Goal: Task Accomplishment & Management: Manage account settings

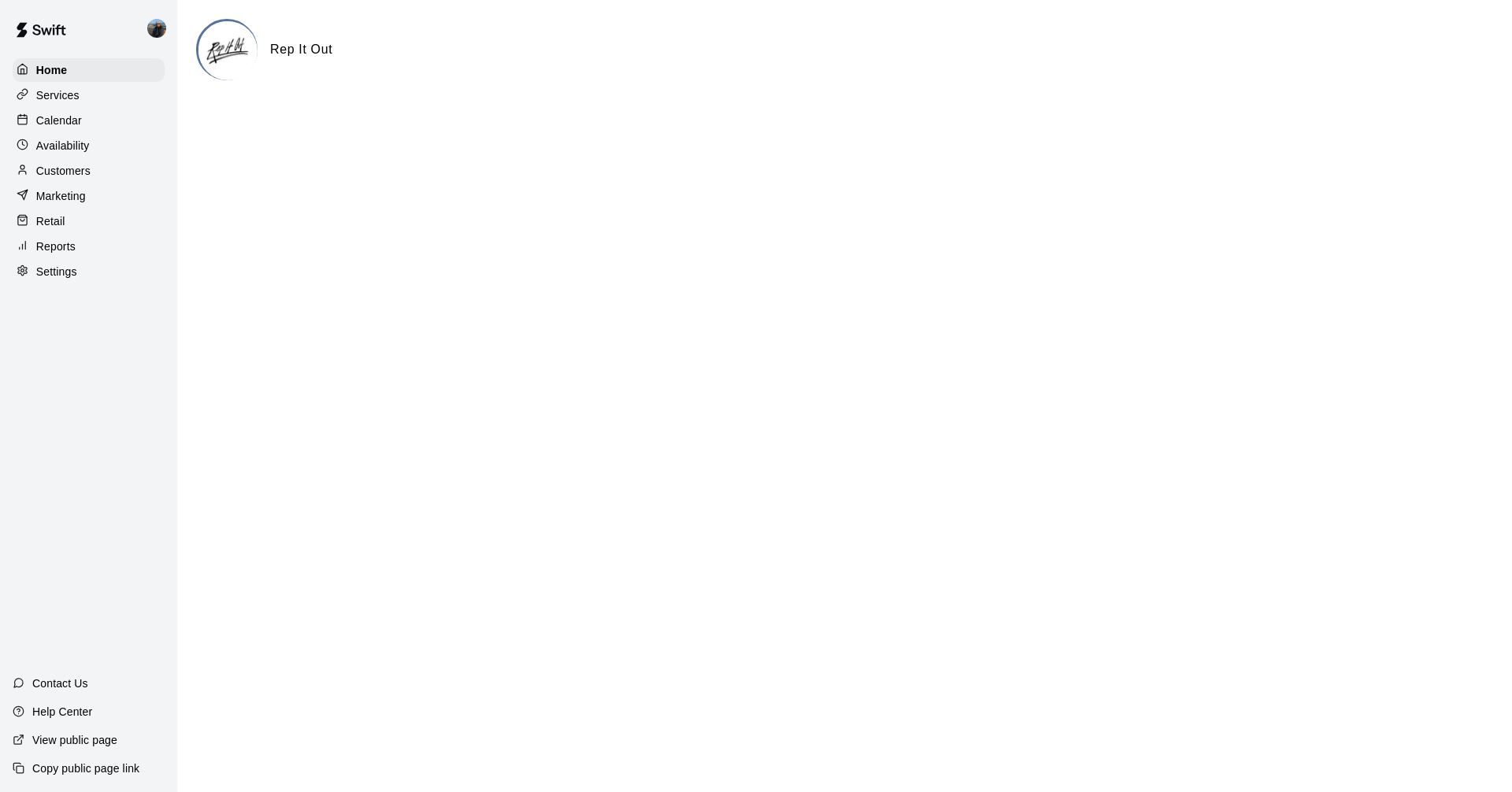
click at [82, 241] on div "Reports" at bounding box center [89, 246] width 152 height 24
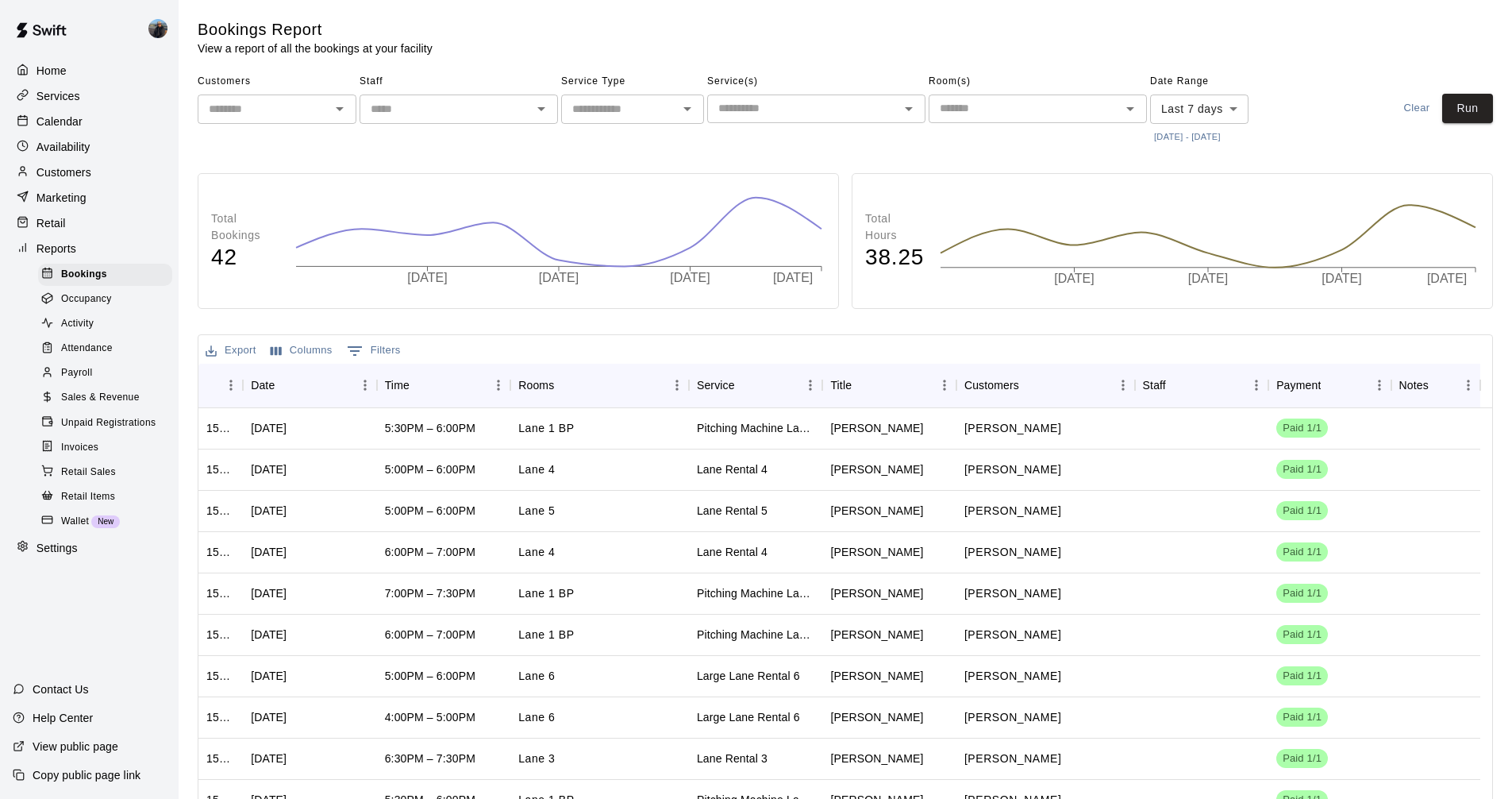
click at [77, 125] on p "Calendar" at bounding box center [59, 122] width 46 height 16
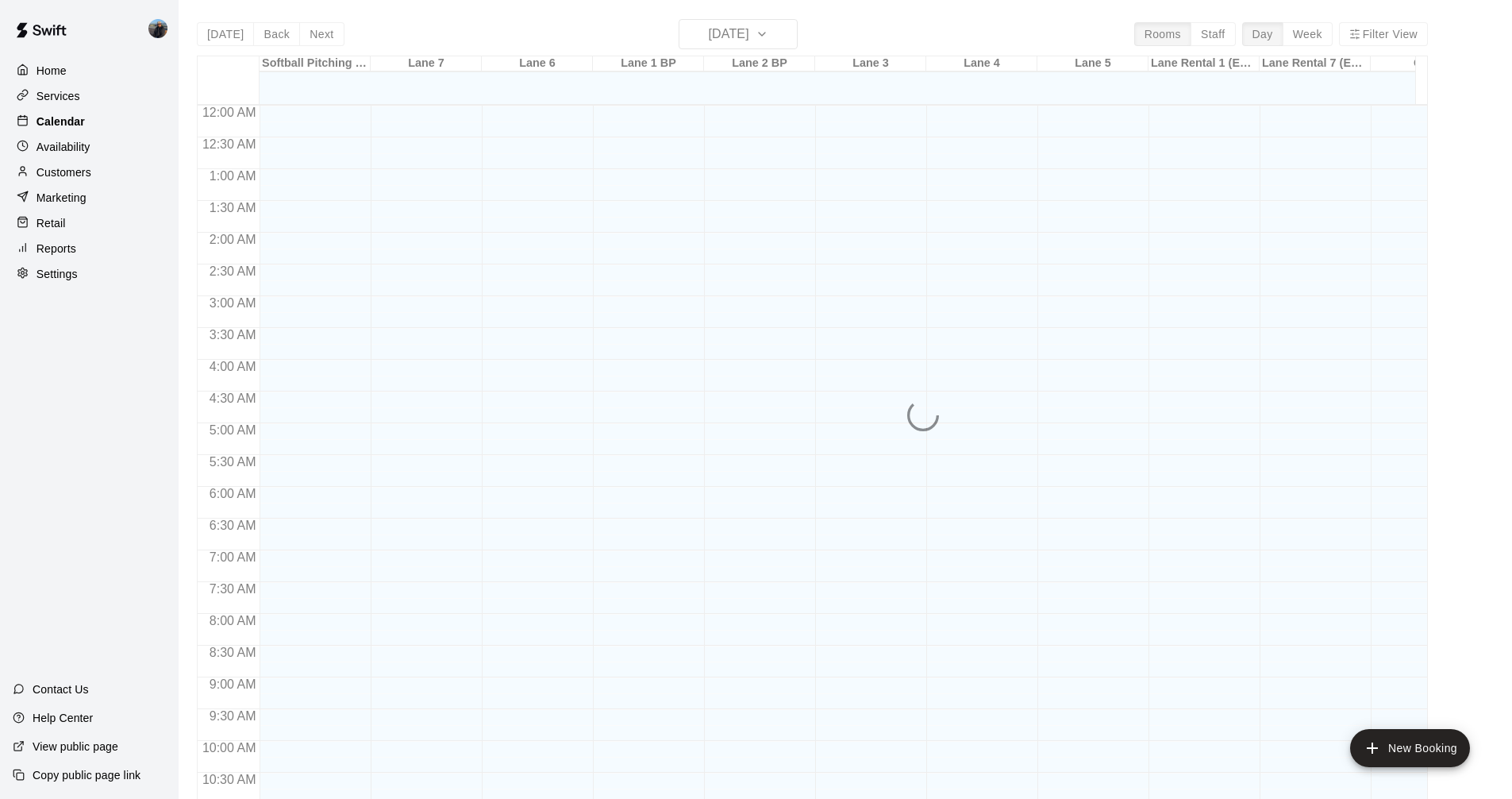
scroll to position [705, 0]
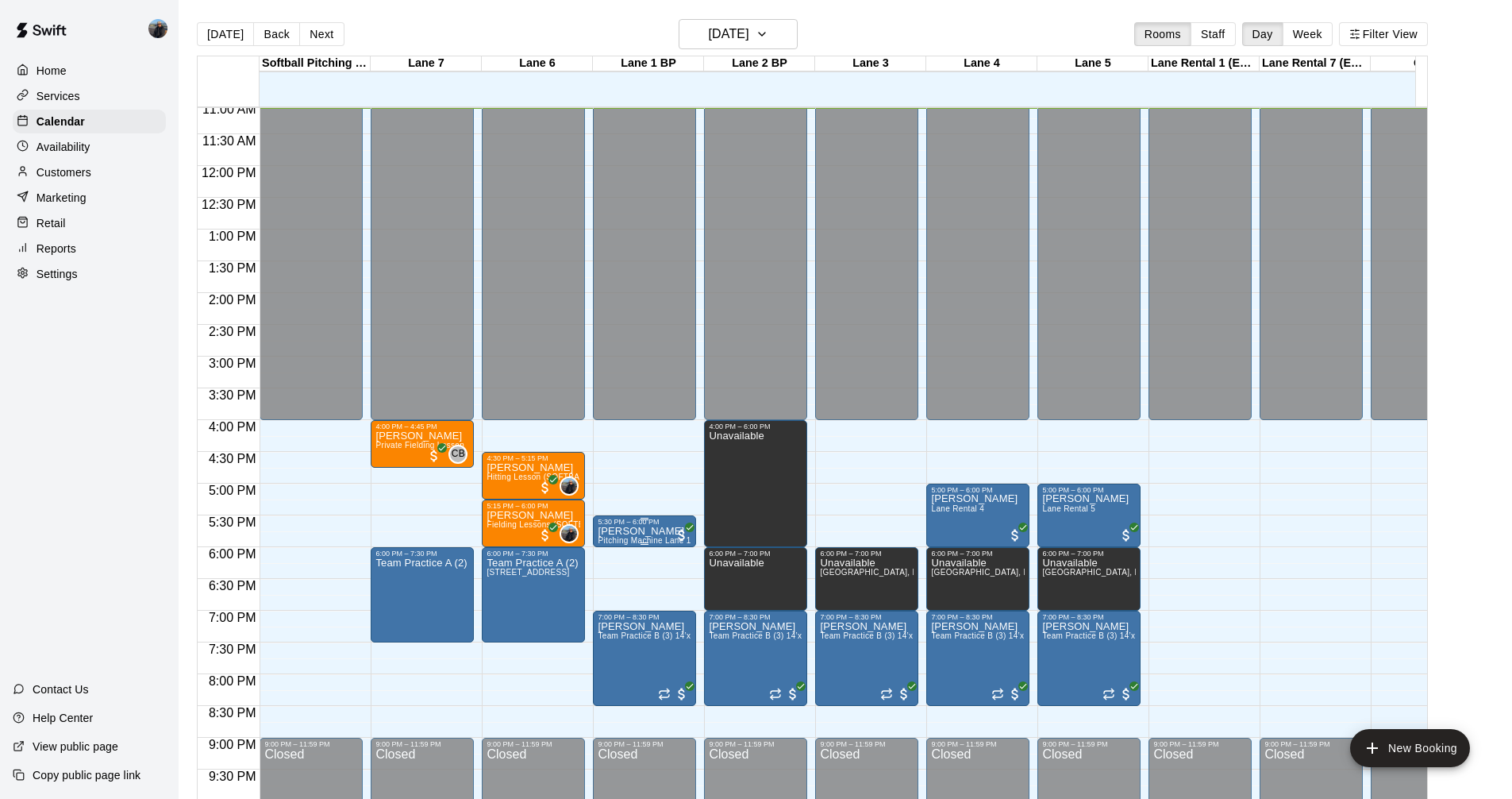
click at [624, 531] on p "[PERSON_NAME]" at bounding box center [644, 531] width 93 height 0
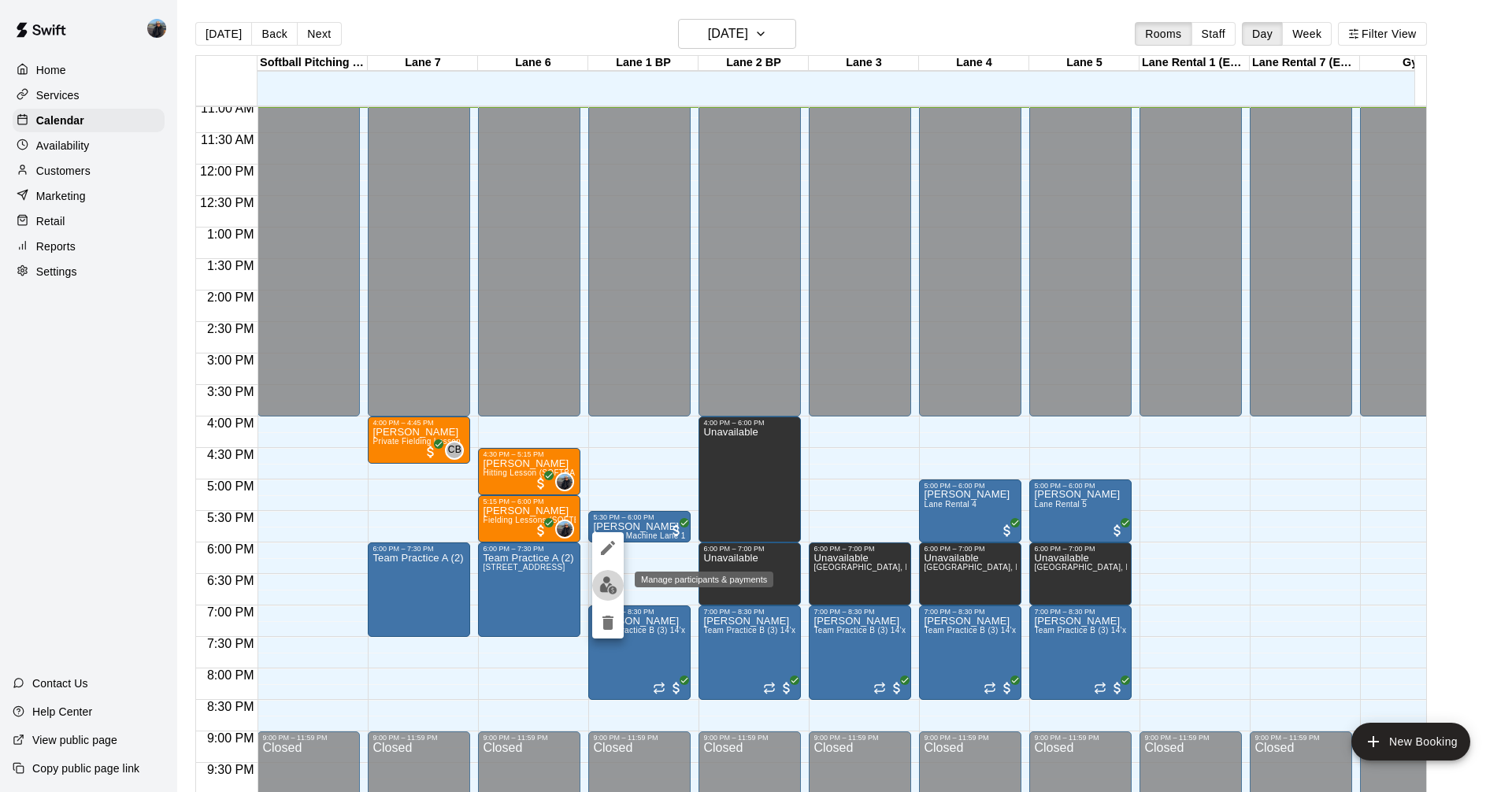
click at [605, 580] on img "edit" at bounding box center [608, 585] width 18 height 18
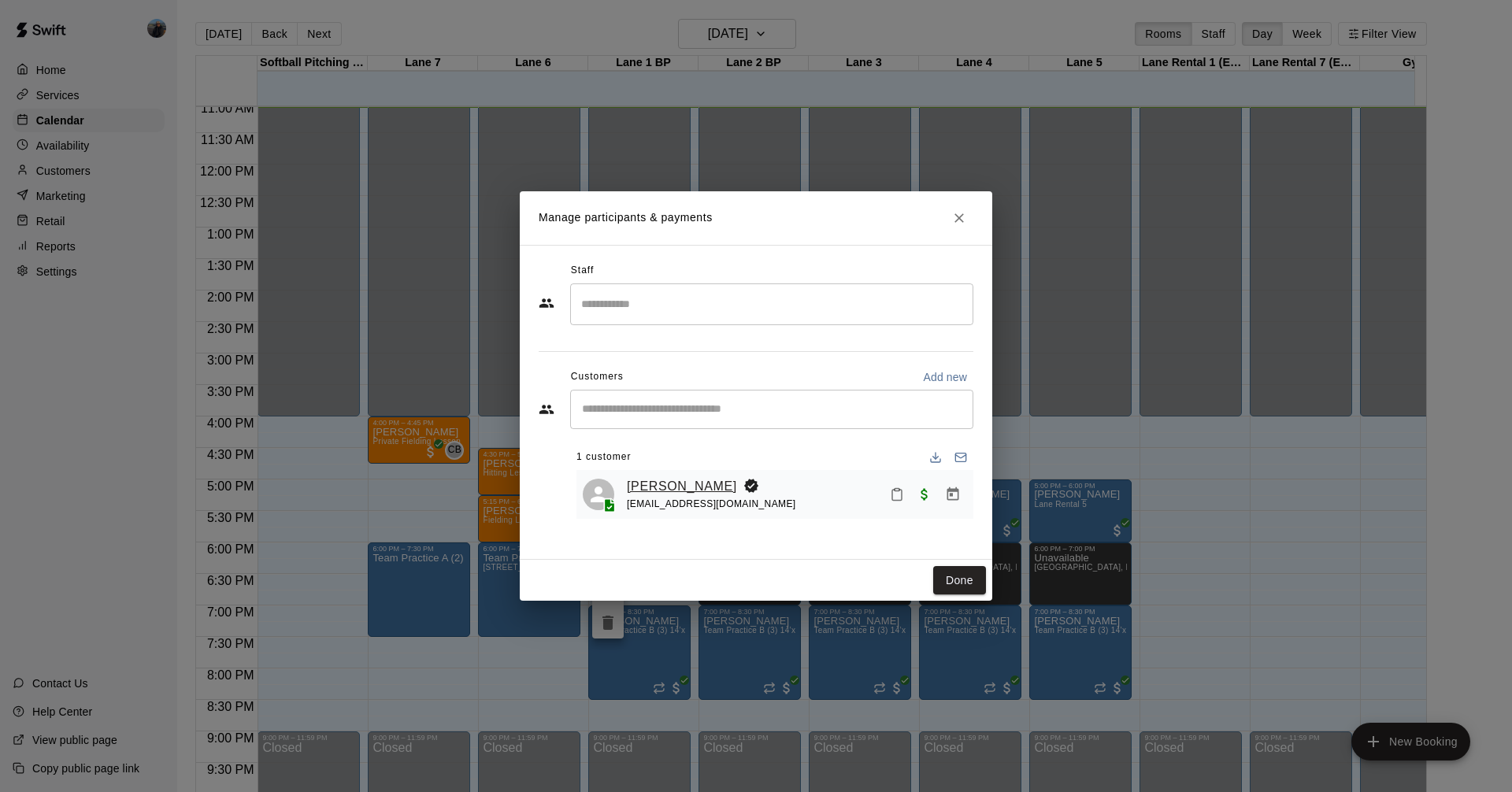
click at [648, 481] on link "[PERSON_NAME]" at bounding box center [682, 486] width 110 height 21
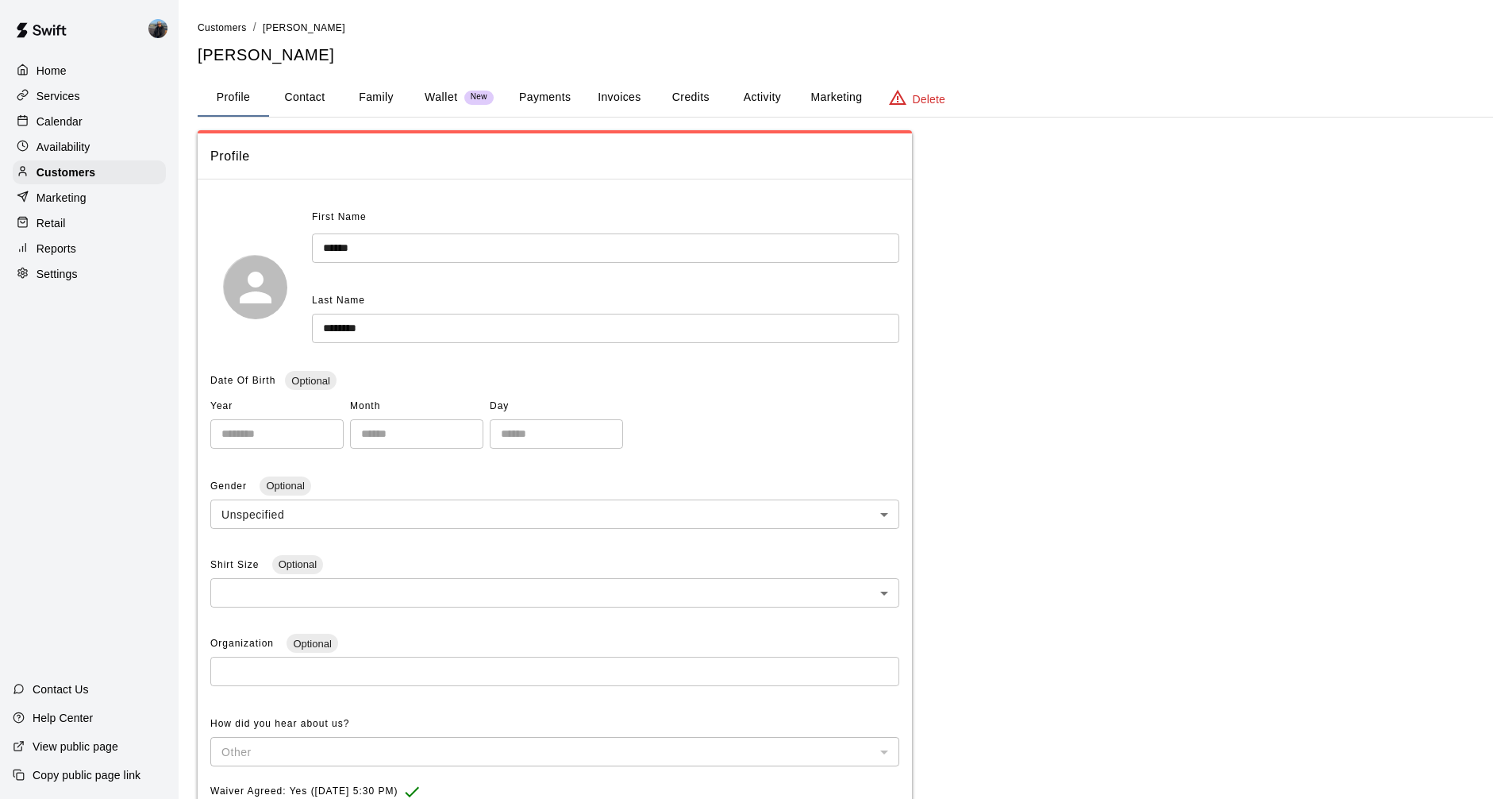
click at [740, 87] on button "Activity" at bounding box center [762, 97] width 72 height 38
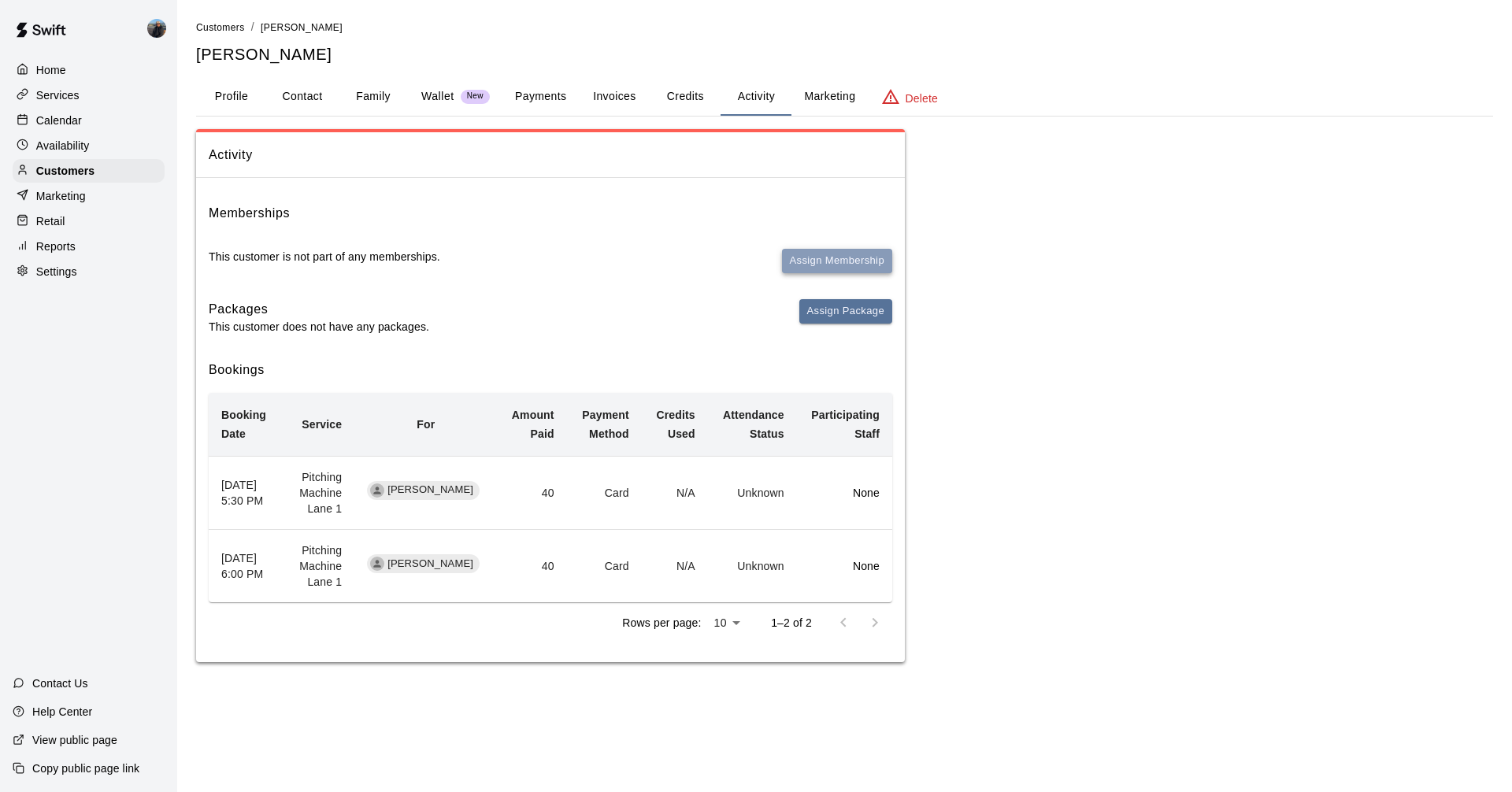
click at [837, 269] on button "Assign Membership" at bounding box center [837, 261] width 110 height 24
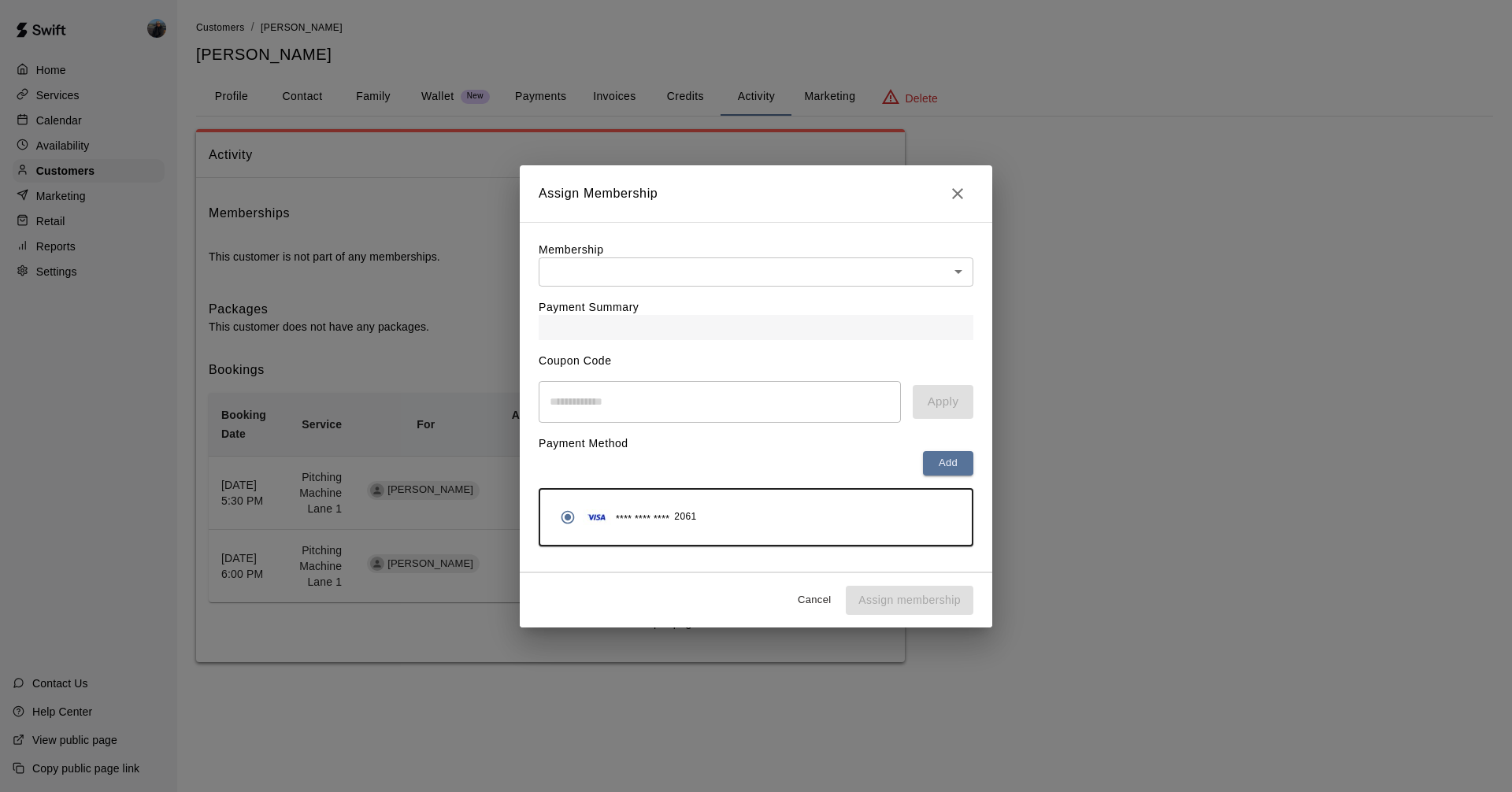
click at [620, 266] on body "Home Services Calendar Availability Customers Marketing Retail Reports Settings…" at bounding box center [756, 346] width 1512 height 694
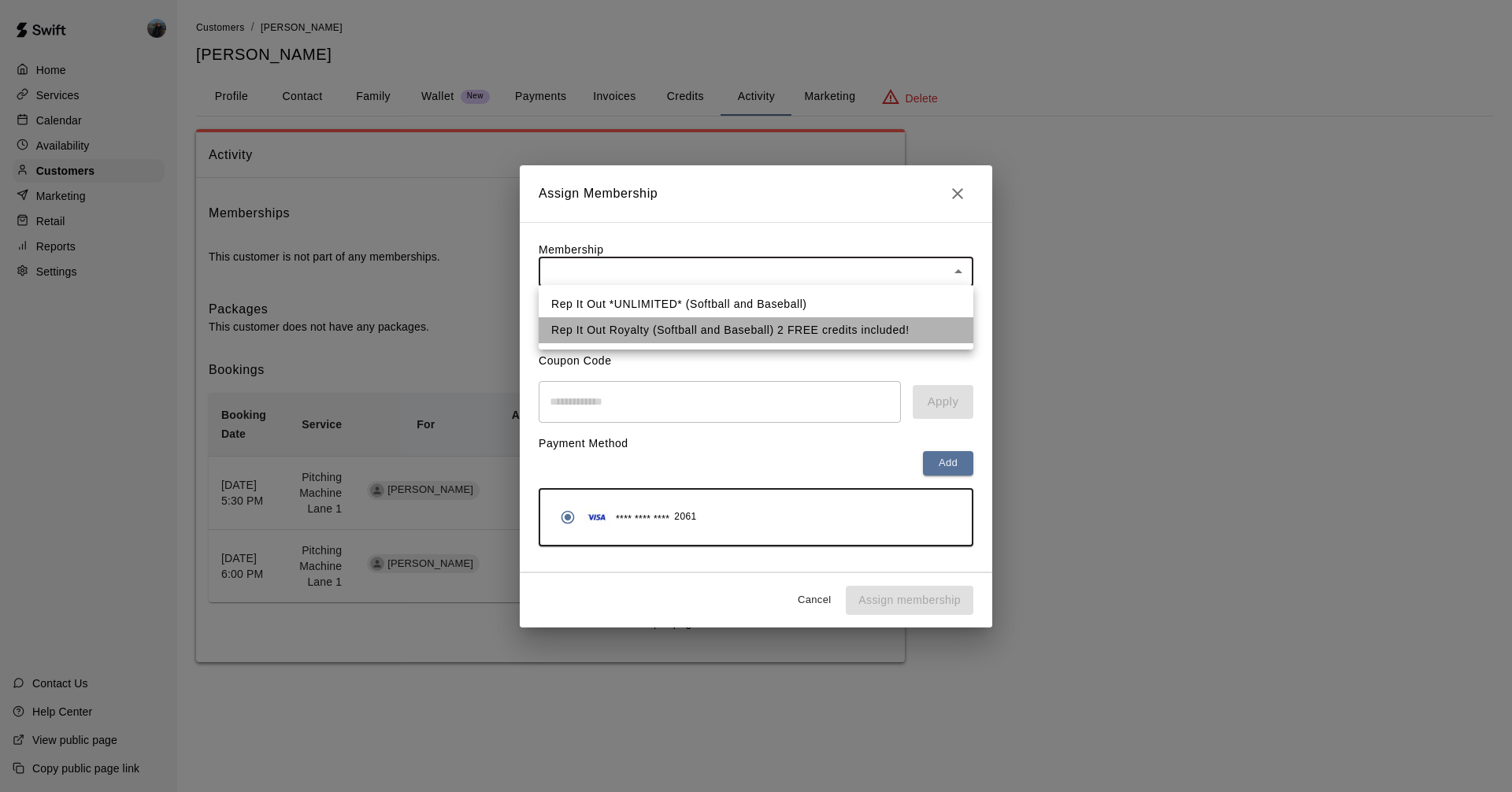
click at [607, 322] on li "Rep It Out Royalty (Softball and Baseball) 2 FREE credits included!" at bounding box center [756, 330] width 435 height 26
type input "**********"
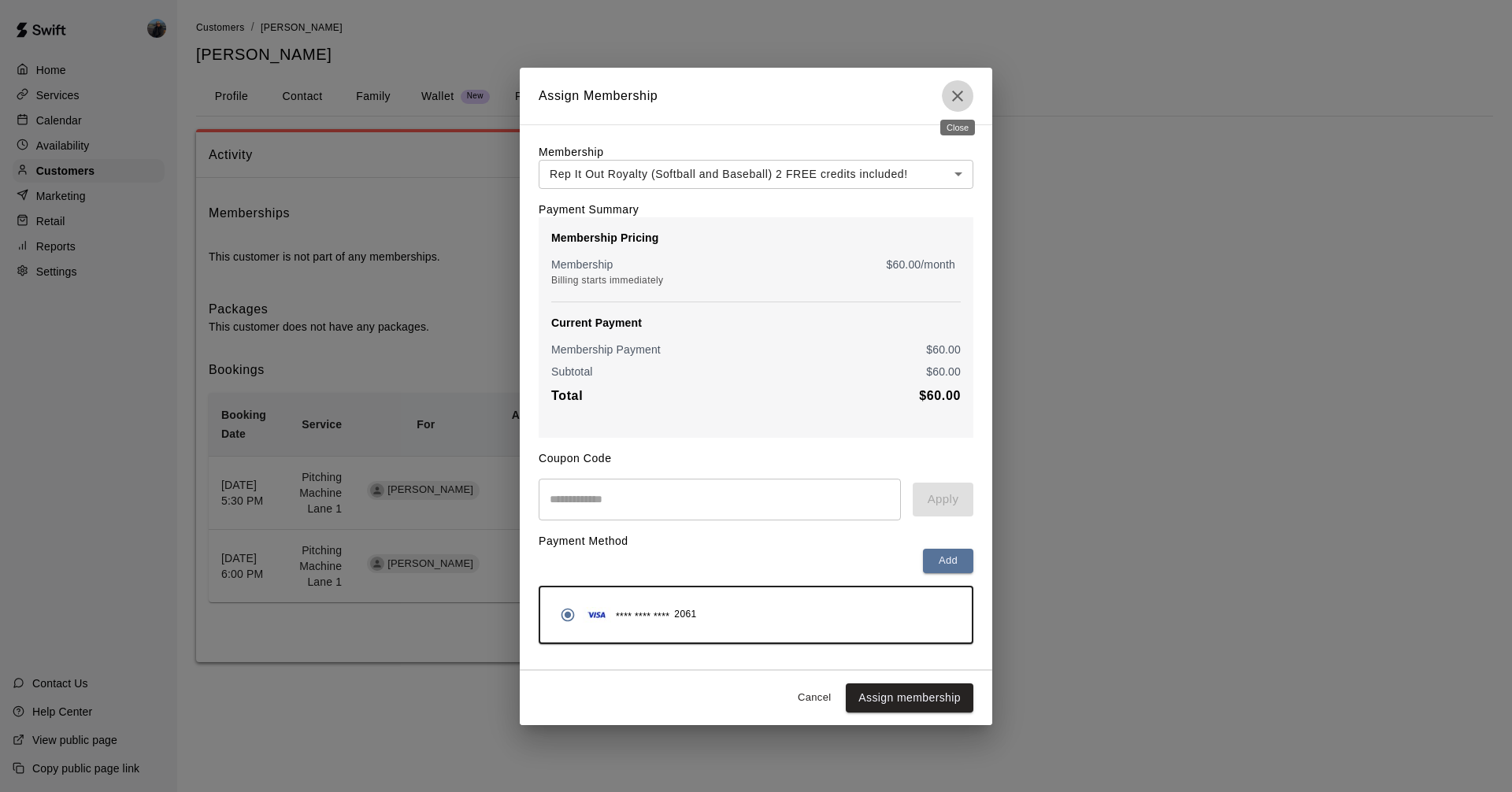
click at [962, 98] on icon "Close" at bounding box center [957, 96] width 19 height 19
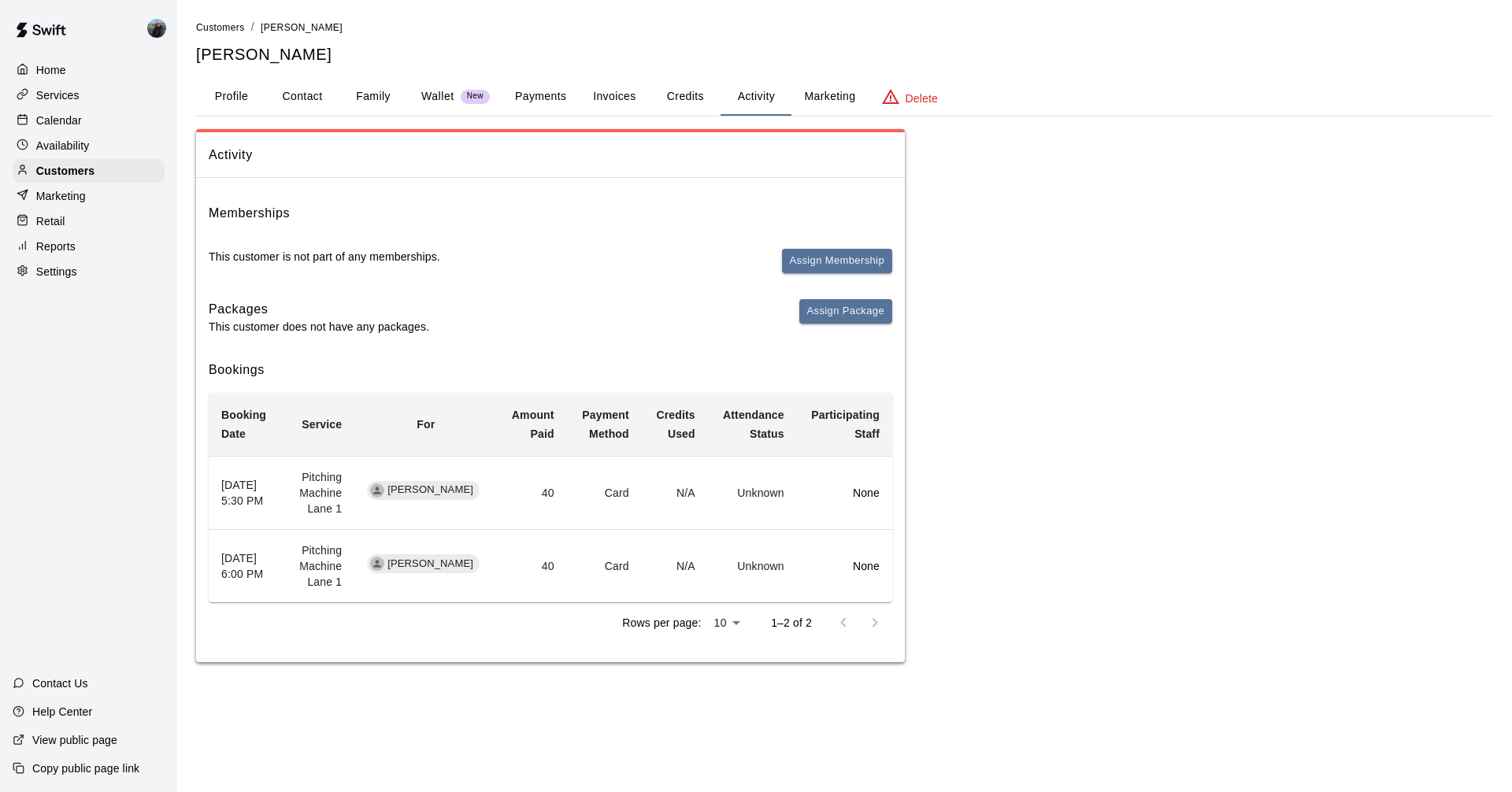
click at [223, 100] on button "Profile" at bounding box center [231, 96] width 71 height 38
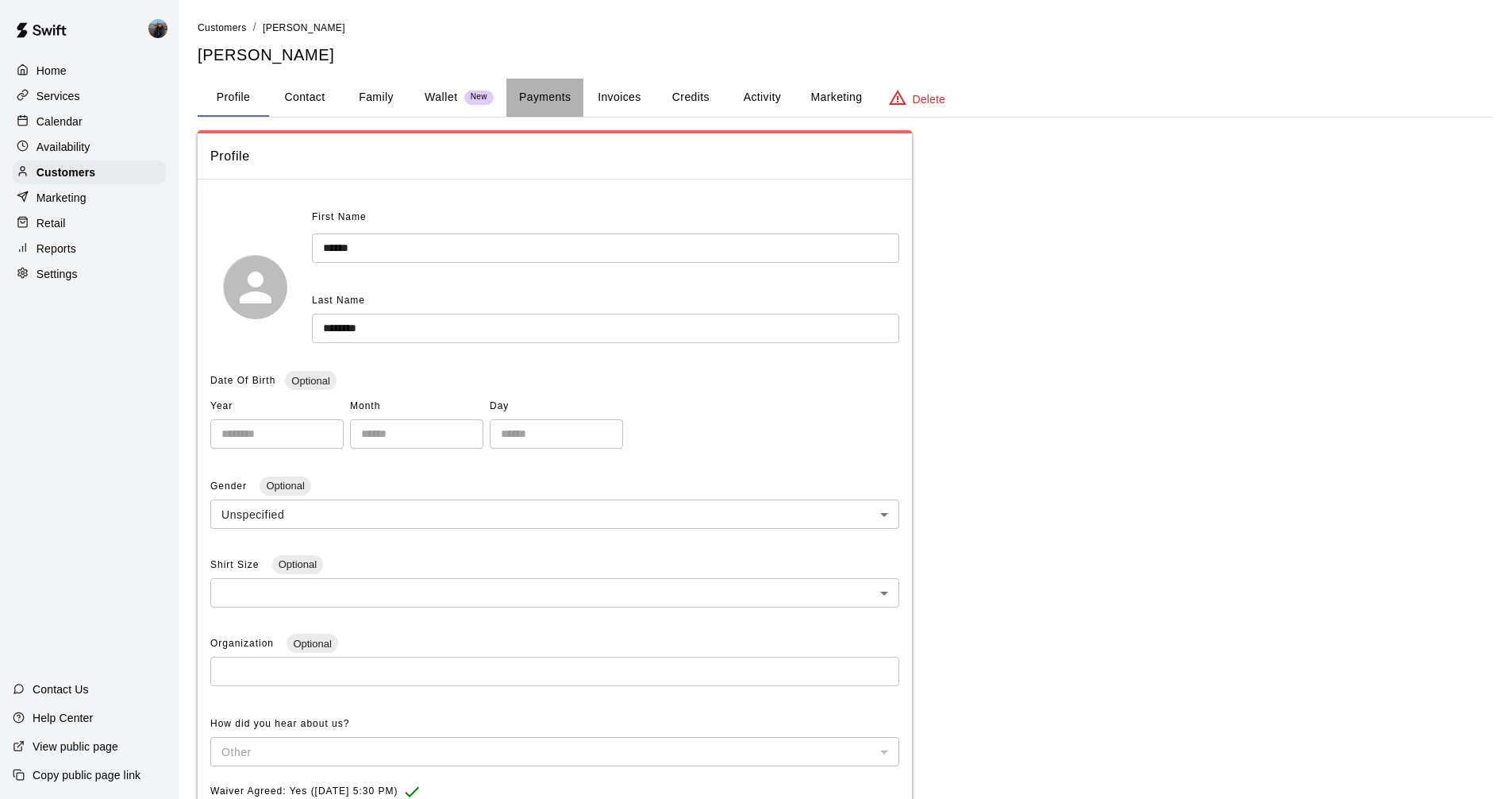
click at [537, 92] on button "Payments" at bounding box center [545, 97] width 77 height 38
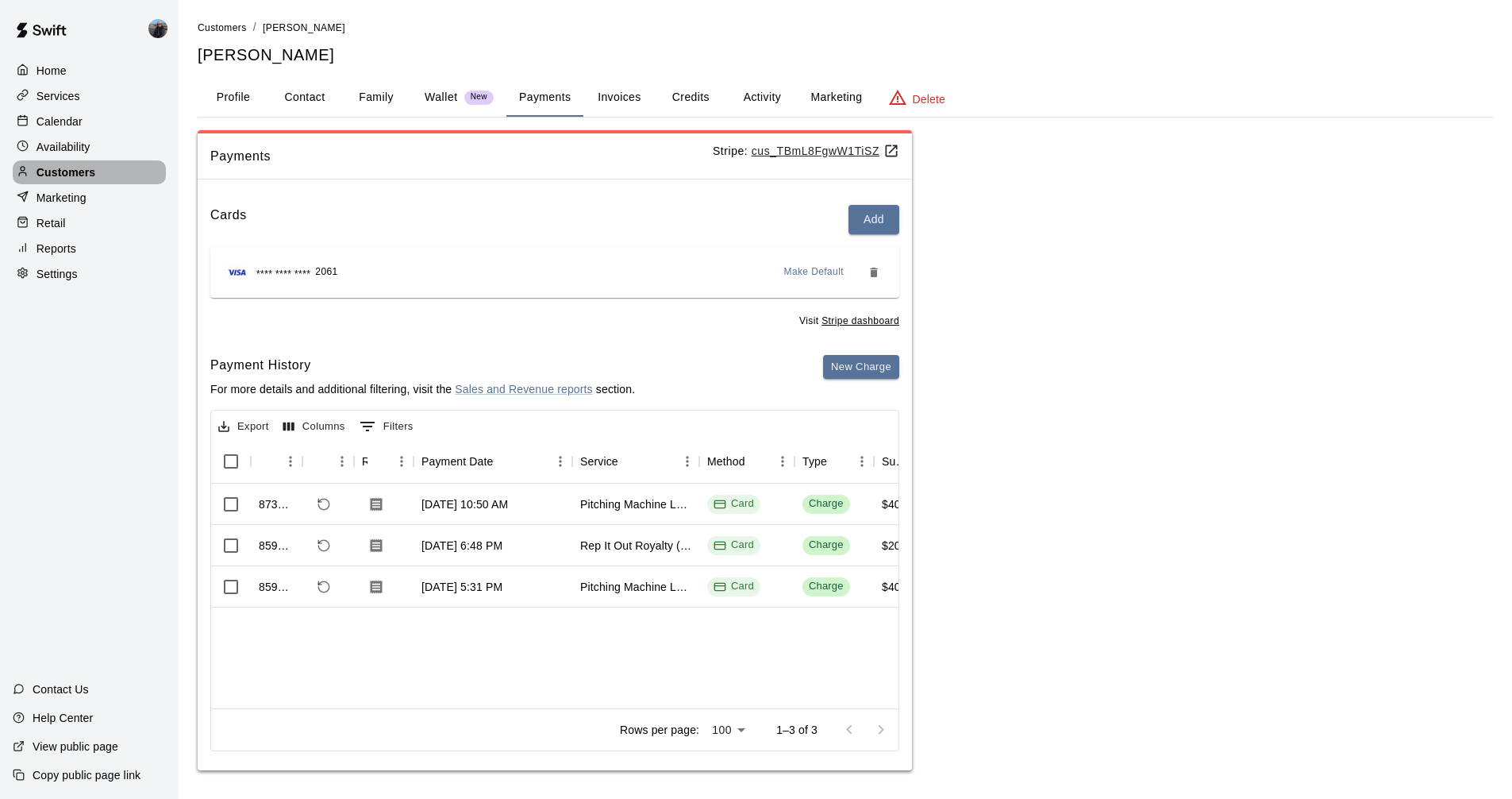
click at [69, 178] on p "Customers" at bounding box center [65, 173] width 59 height 16
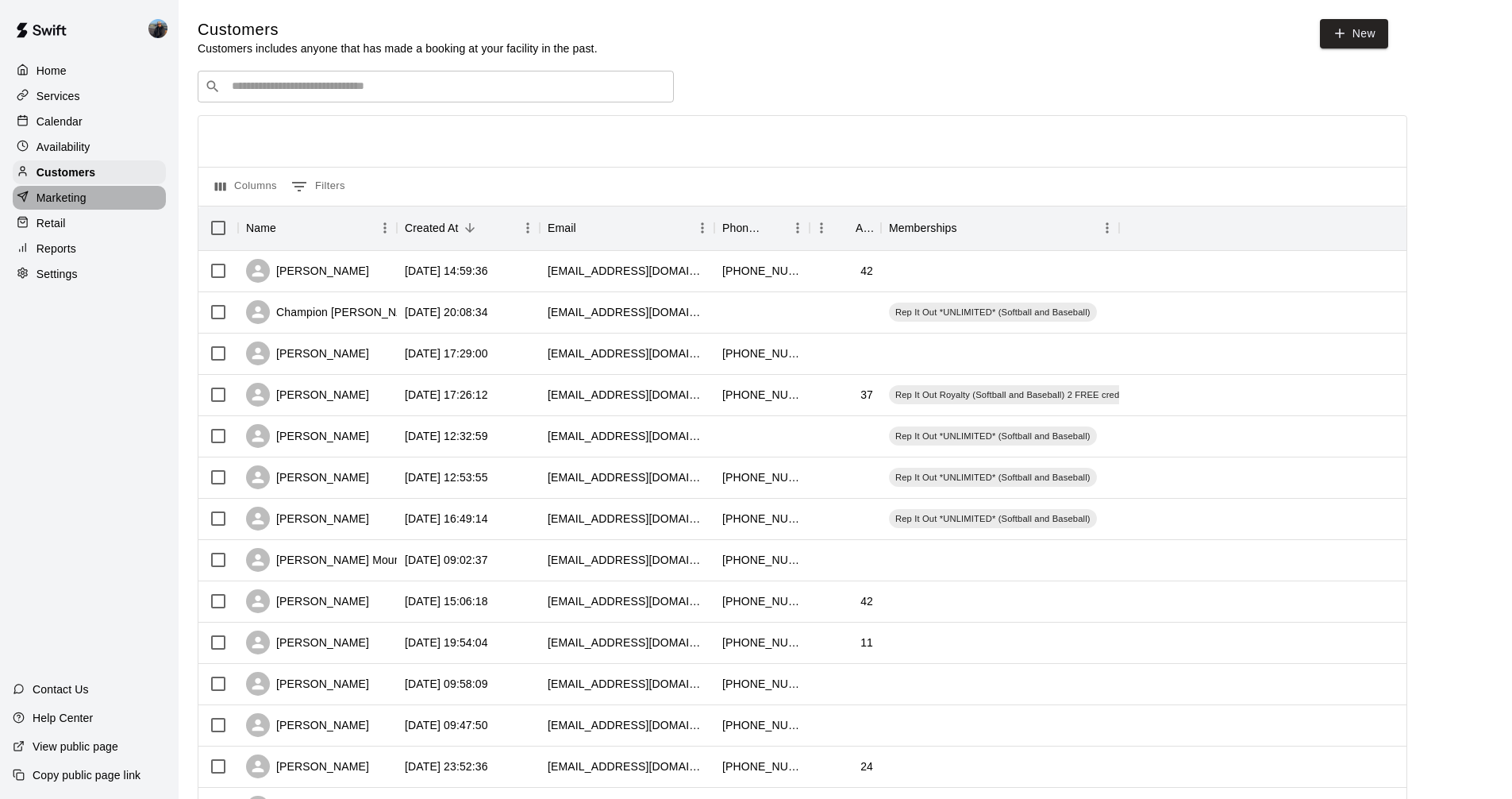
click at [65, 206] on p "Marketing" at bounding box center [61, 198] width 50 height 16
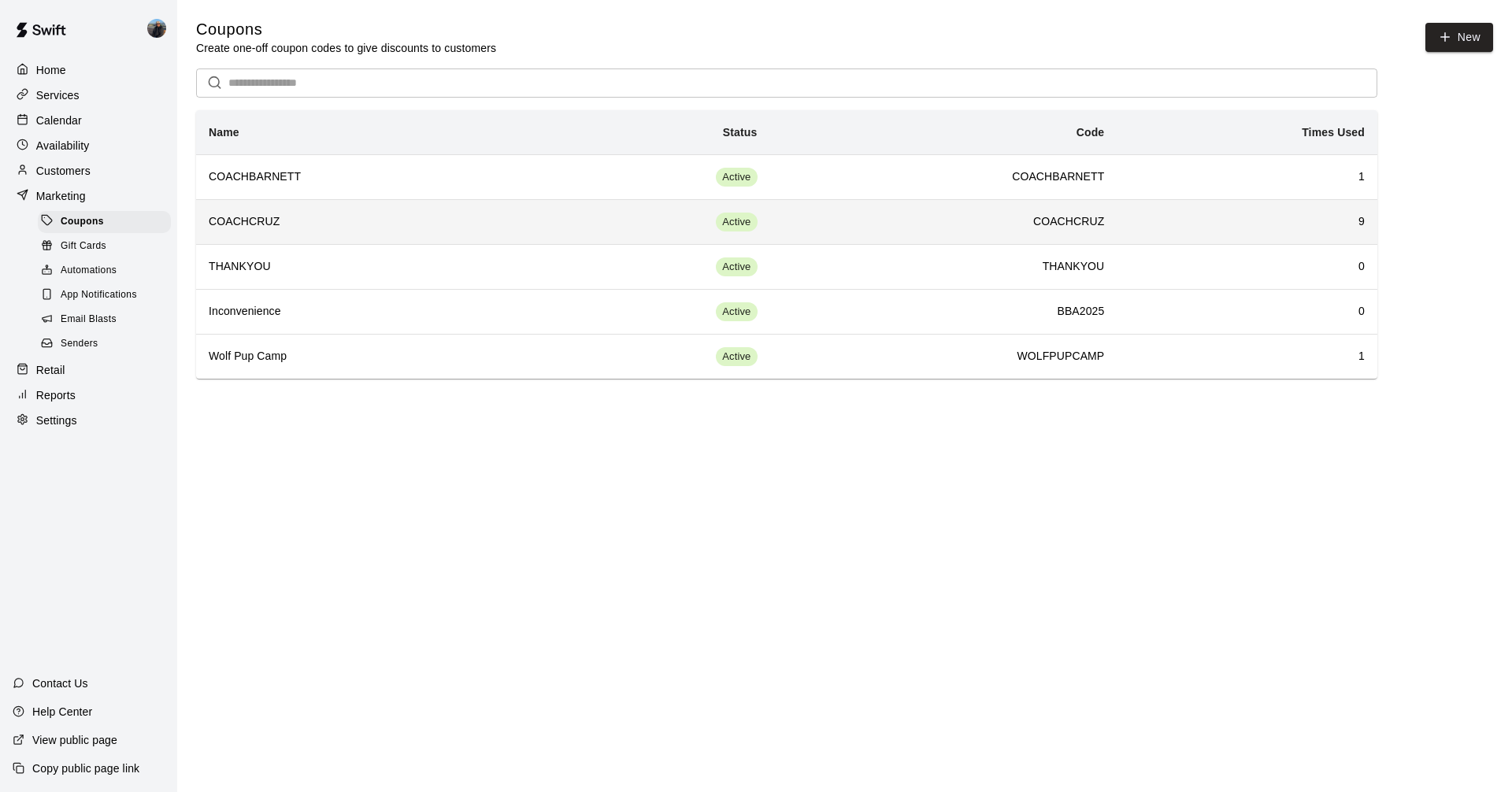
click at [497, 240] on th "COACHCRUZ" at bounding box center [370, 222] width 347 height 45
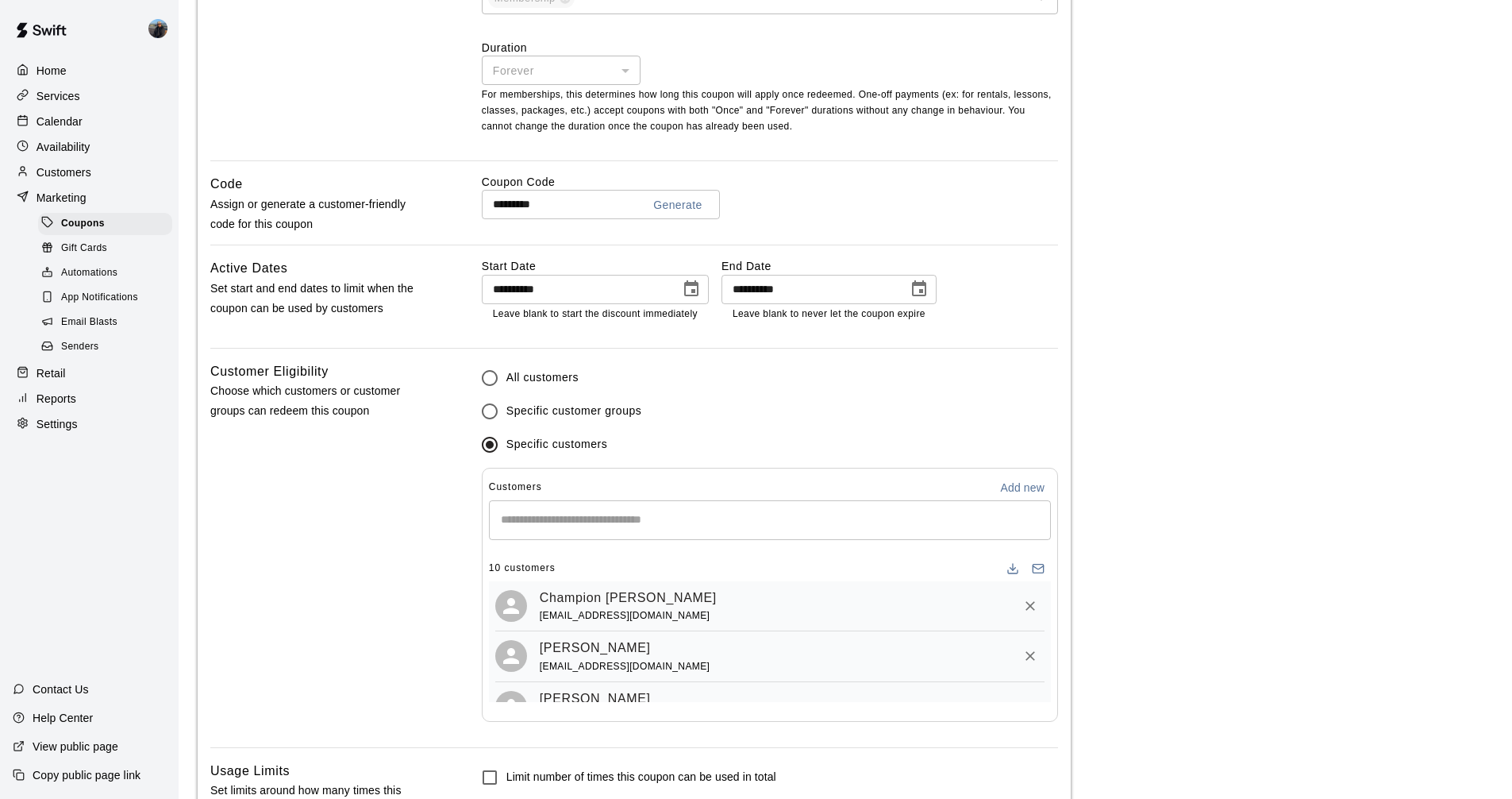
scroll to position [794, 0]
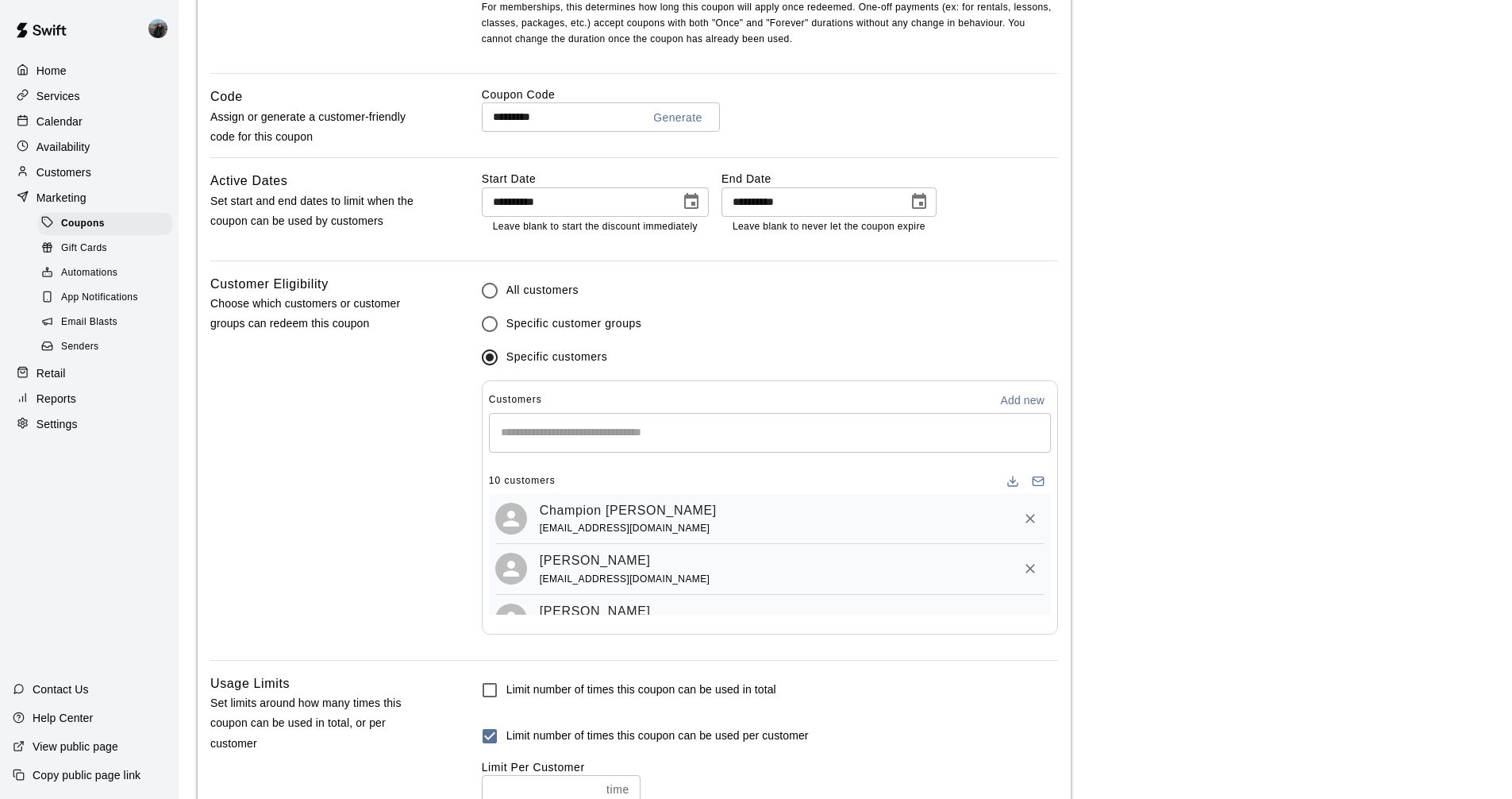
click at [1023, 410] on button "Add new" at bounding box center [1022, 400] width 57 height 25
select select "**"
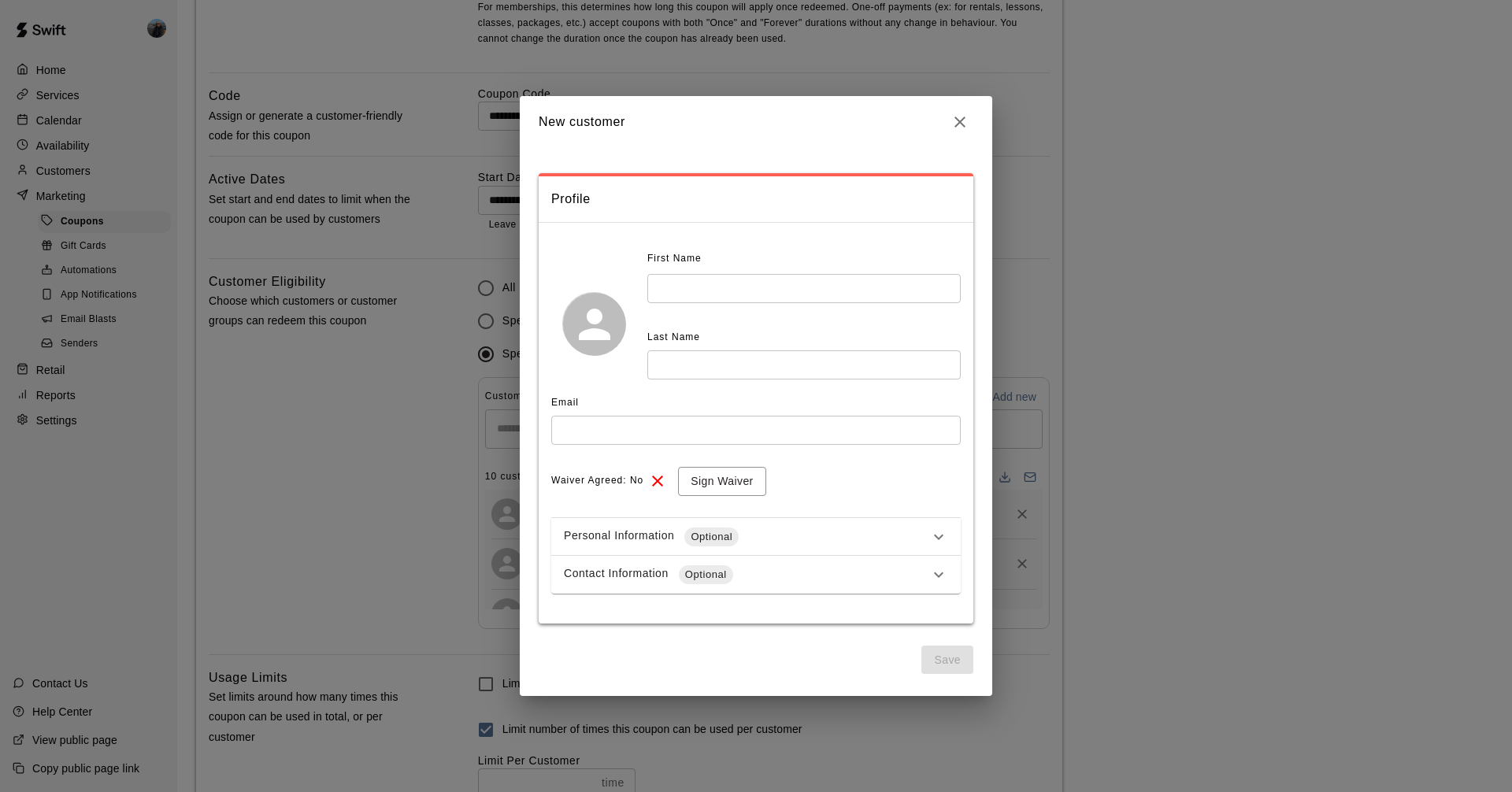
click at [966, 116] on icon "button" at bounding box center [960, 122] width 19 height 19
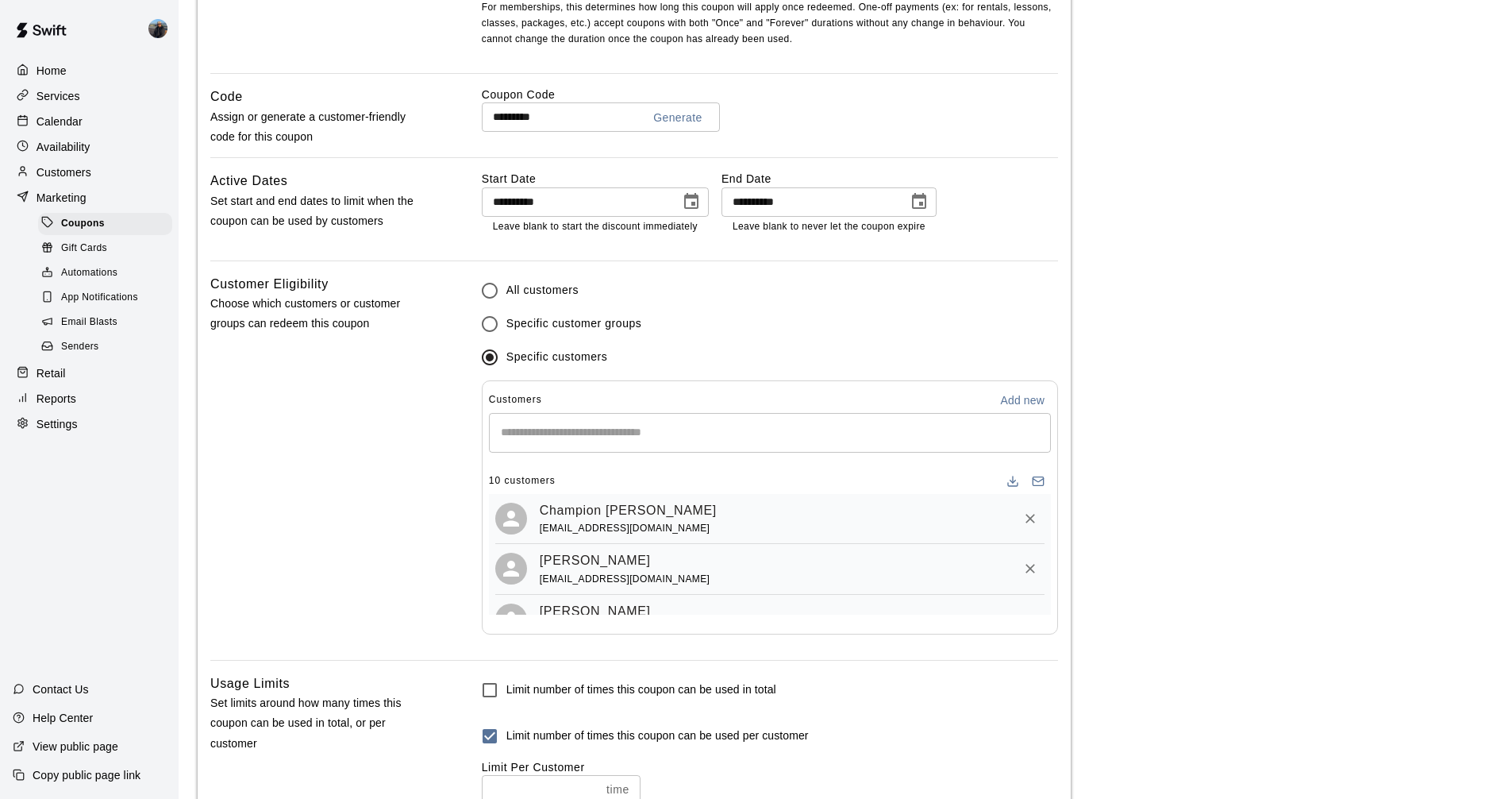
click at [710, 421] on div "​" at bounding box center [770, 433] width 562 height 40
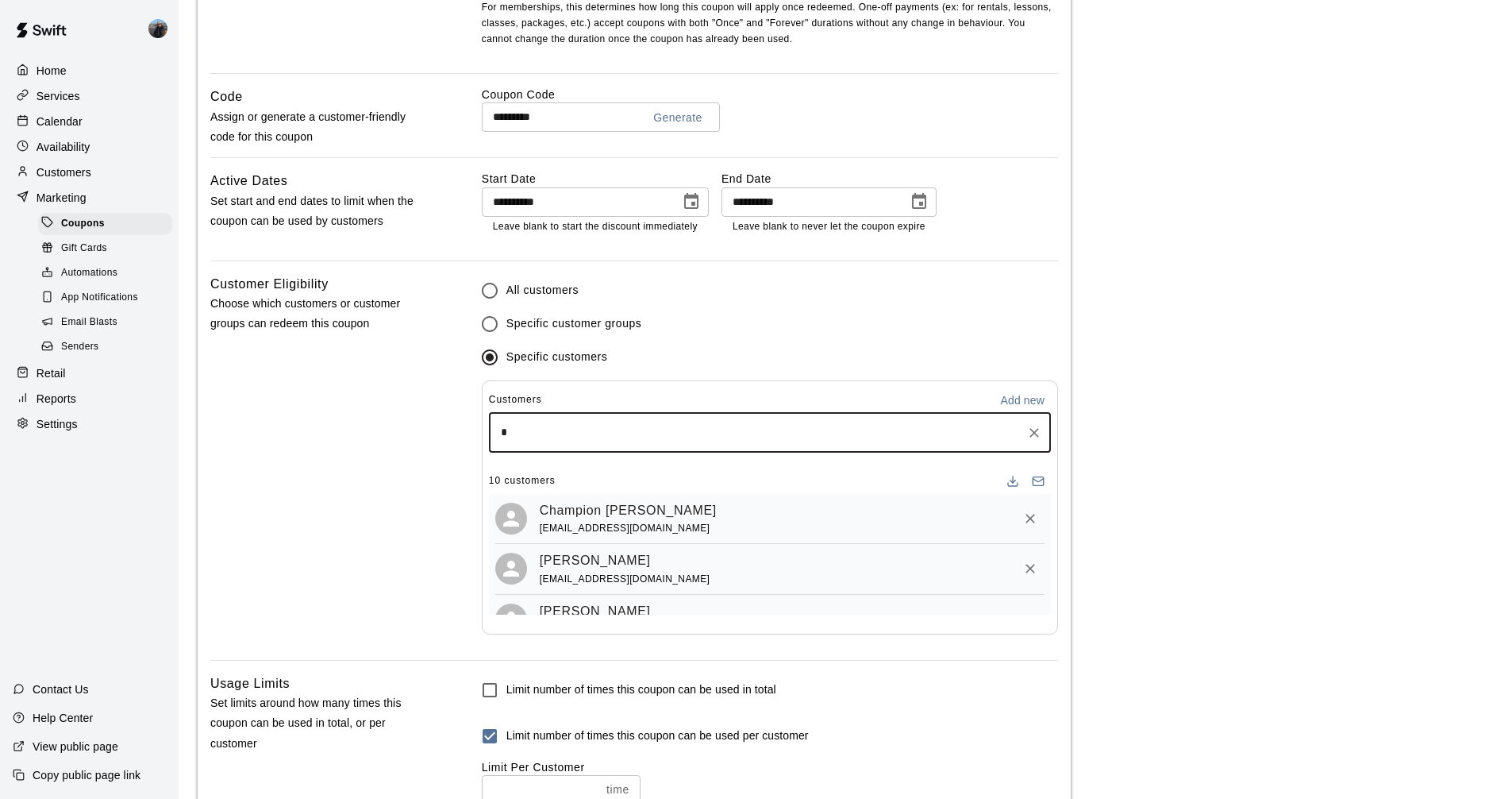
type input "**"
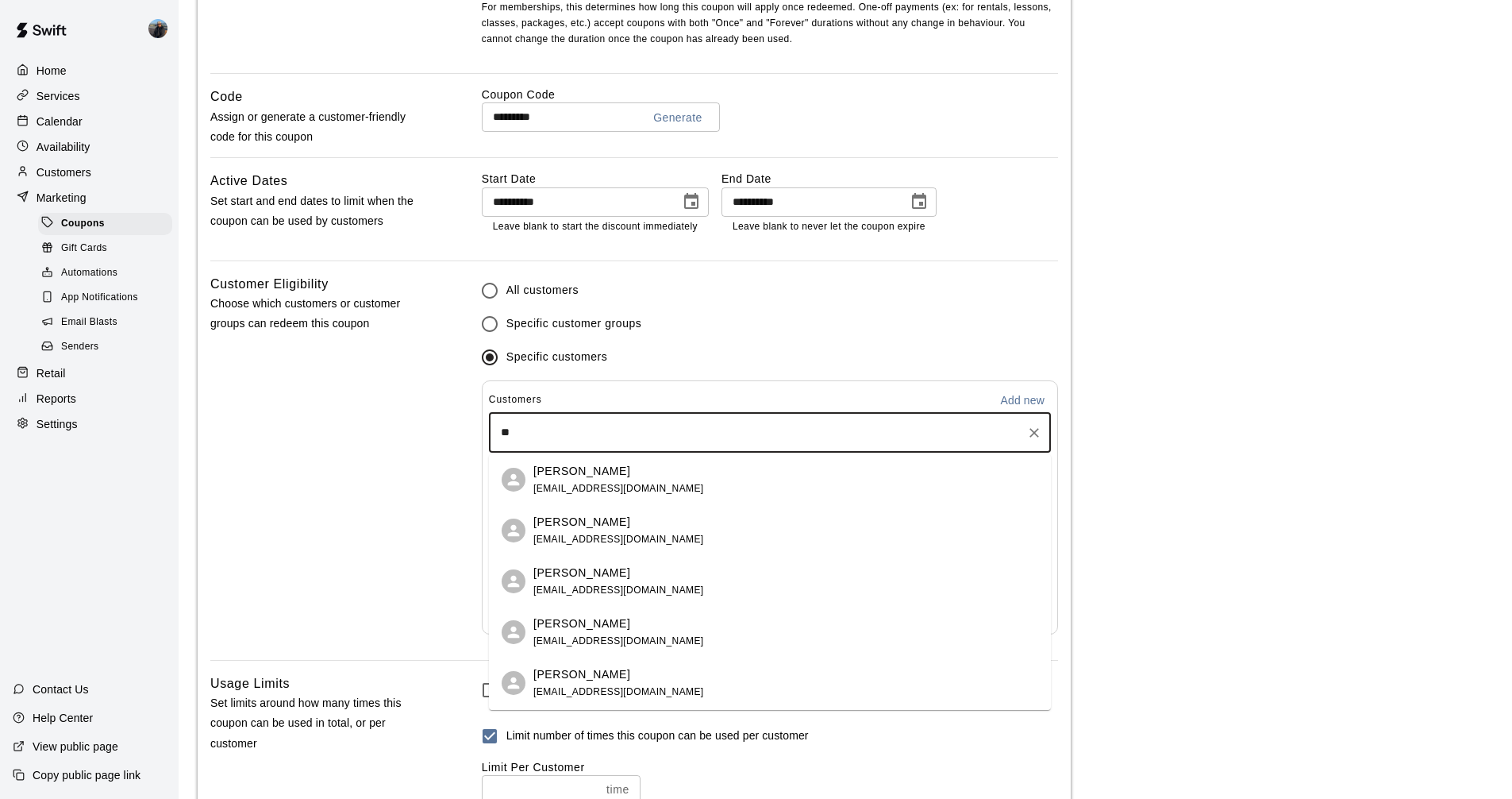
click at [610, 485] on span "[EMAIL_ADDRESS][DOMAIN_NAME]" at bounding box center [619, 488] width 171 height 11
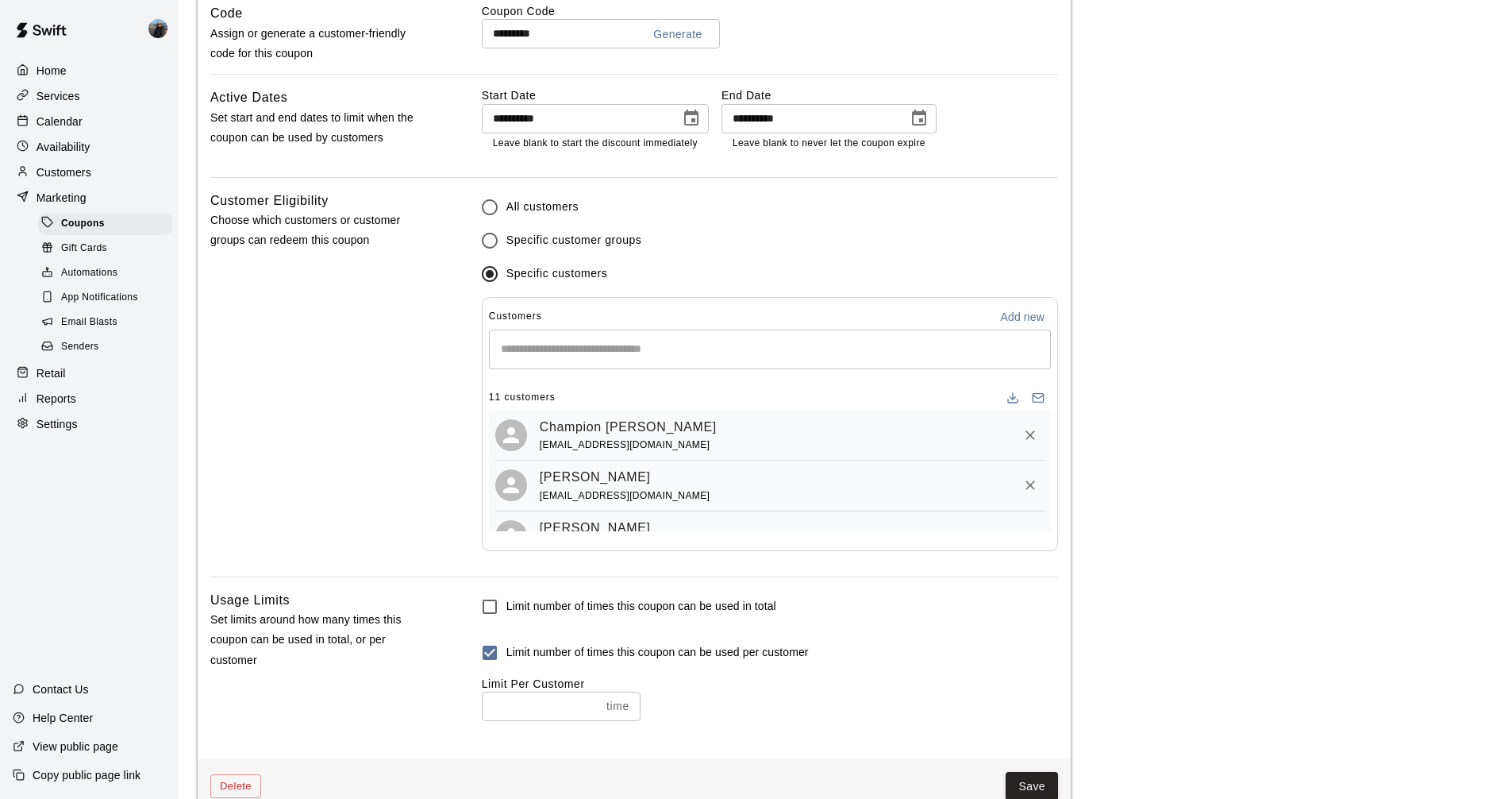
scroll to position [1032, 0]
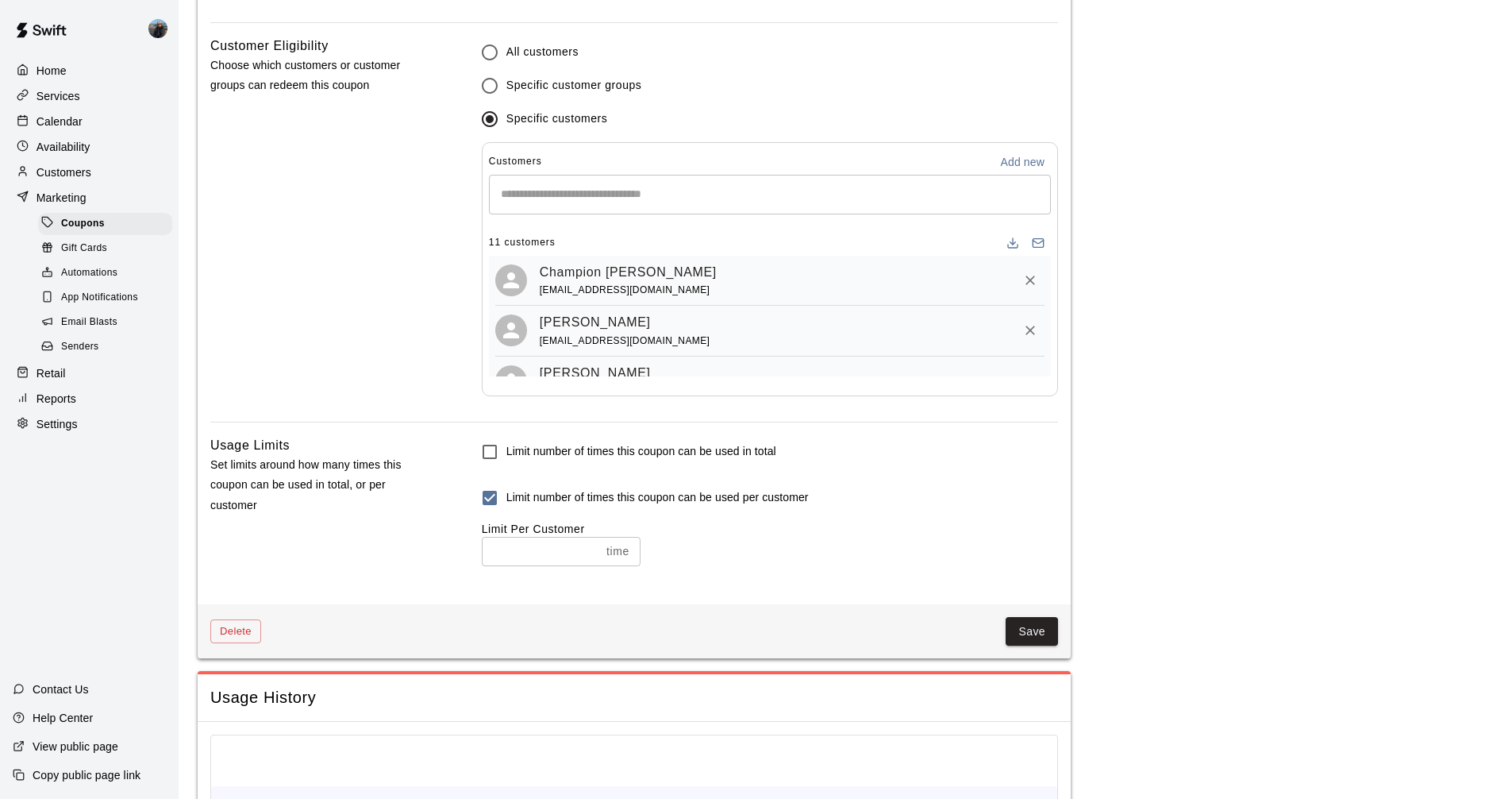
click at [1055, 624] on button "Save" at bounding box center [1031, 631] width 52 height 29
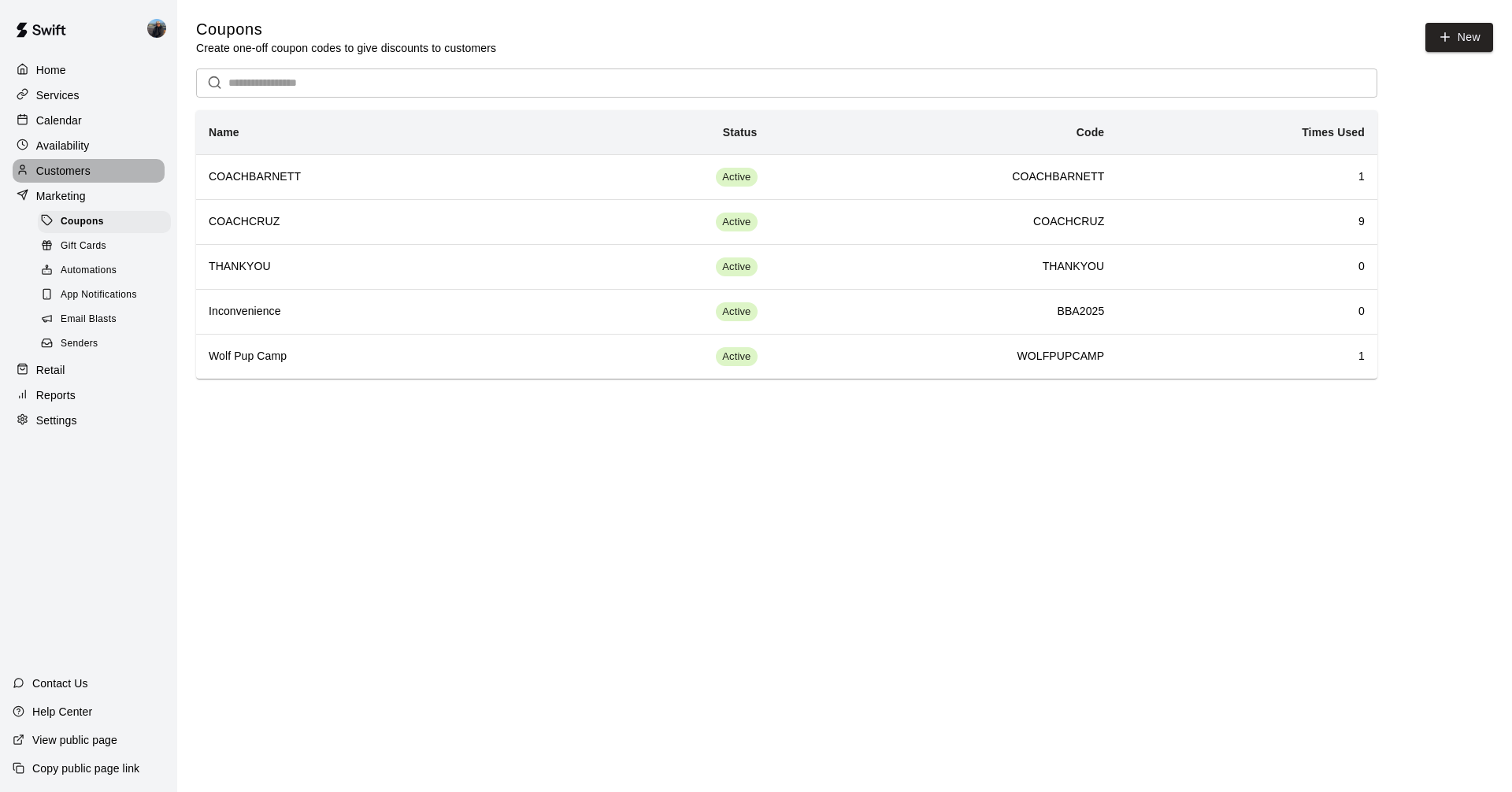
click at [62, 163] on div "Customers" at bounding box center [89, 171] width 152 height 24
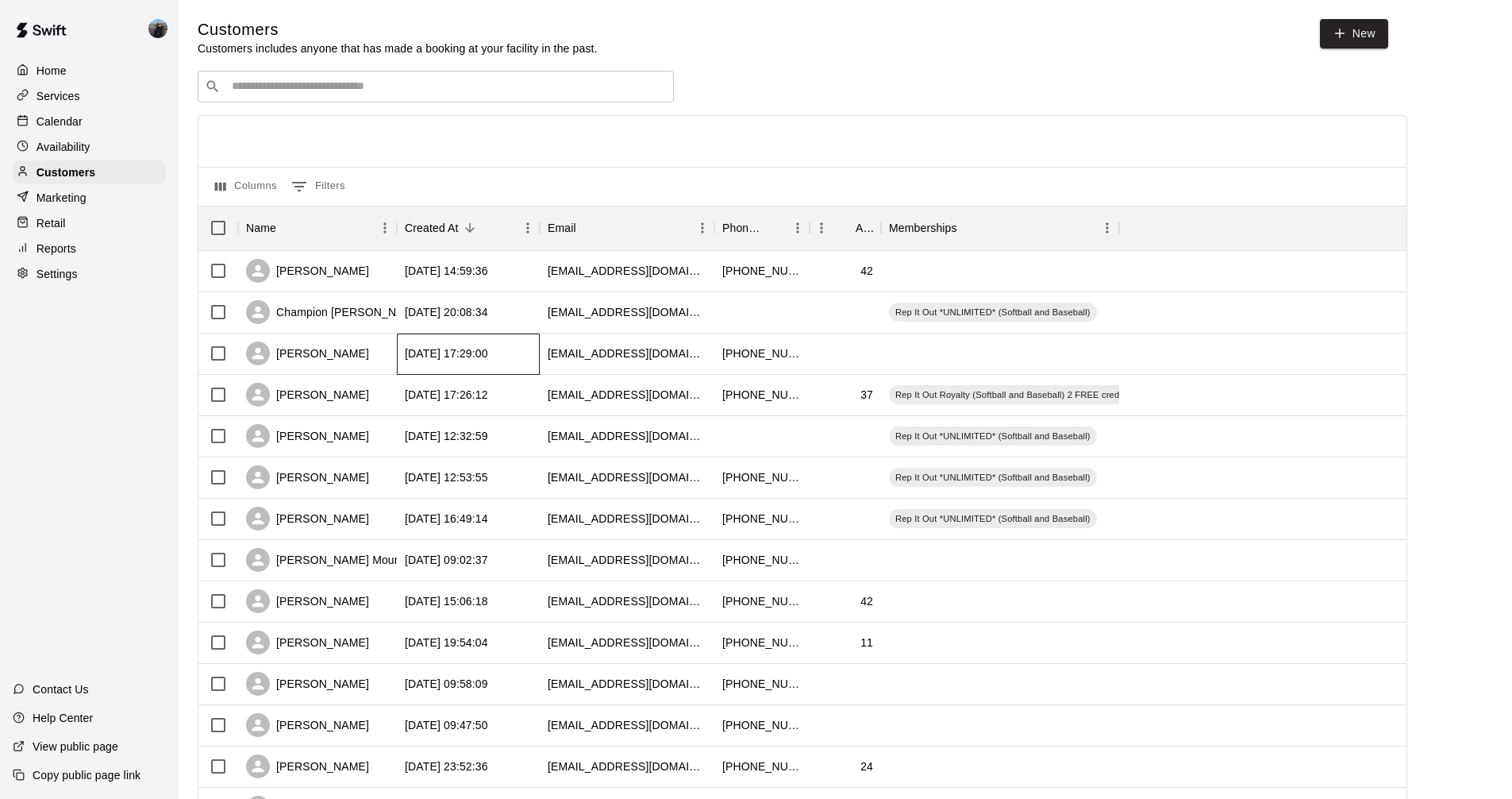
click at [449, 351] on div "[DATE] 17:29:00" at bounding box center [446, 353] width 83 height 16
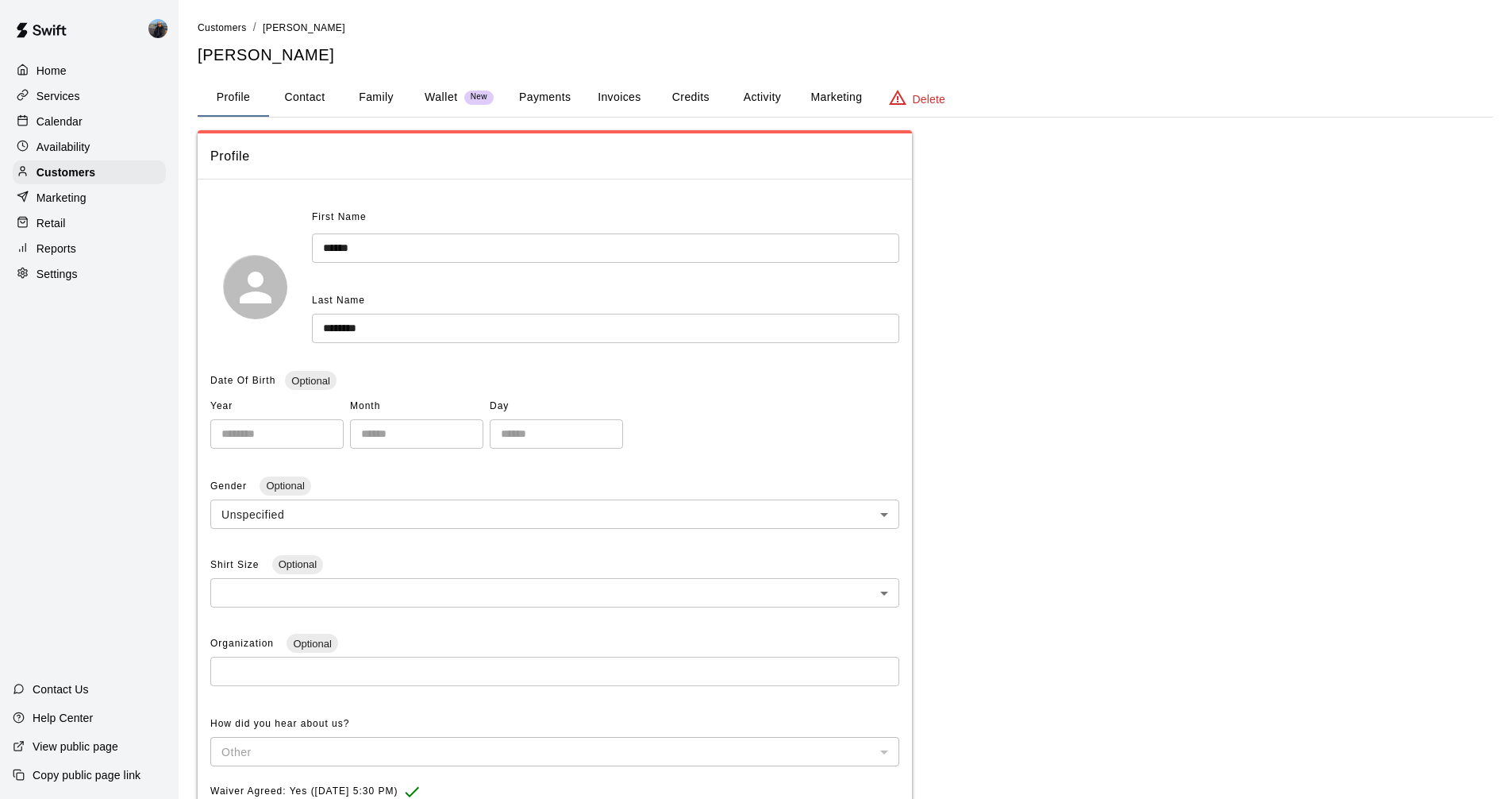
click at [749, 87] on button "Activity" at bounding box center [762, 97] width 72 height 38
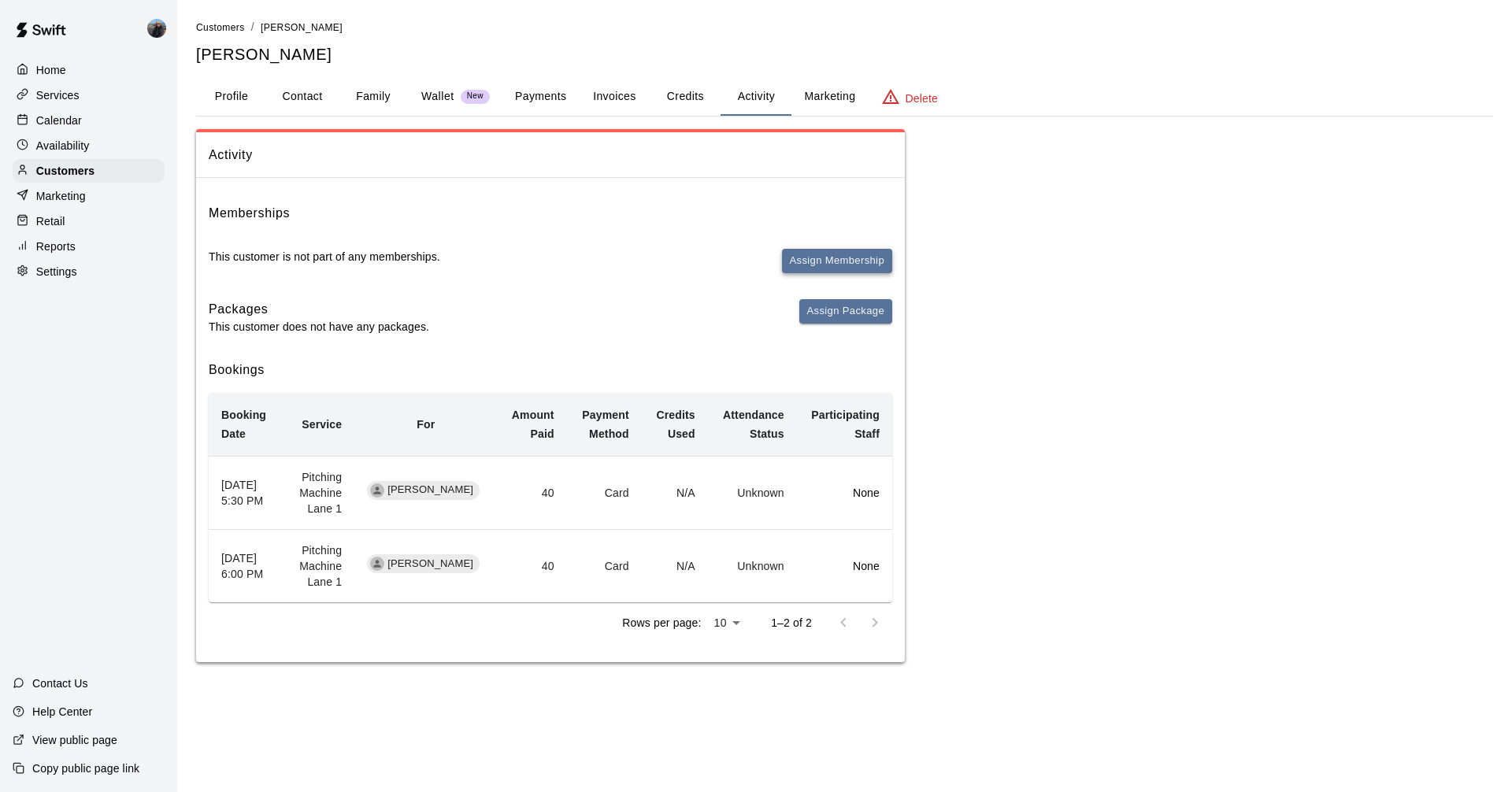
click at [820, 259] on button "Assign Membership" at bounding box center [837, 261] width 110 height 24
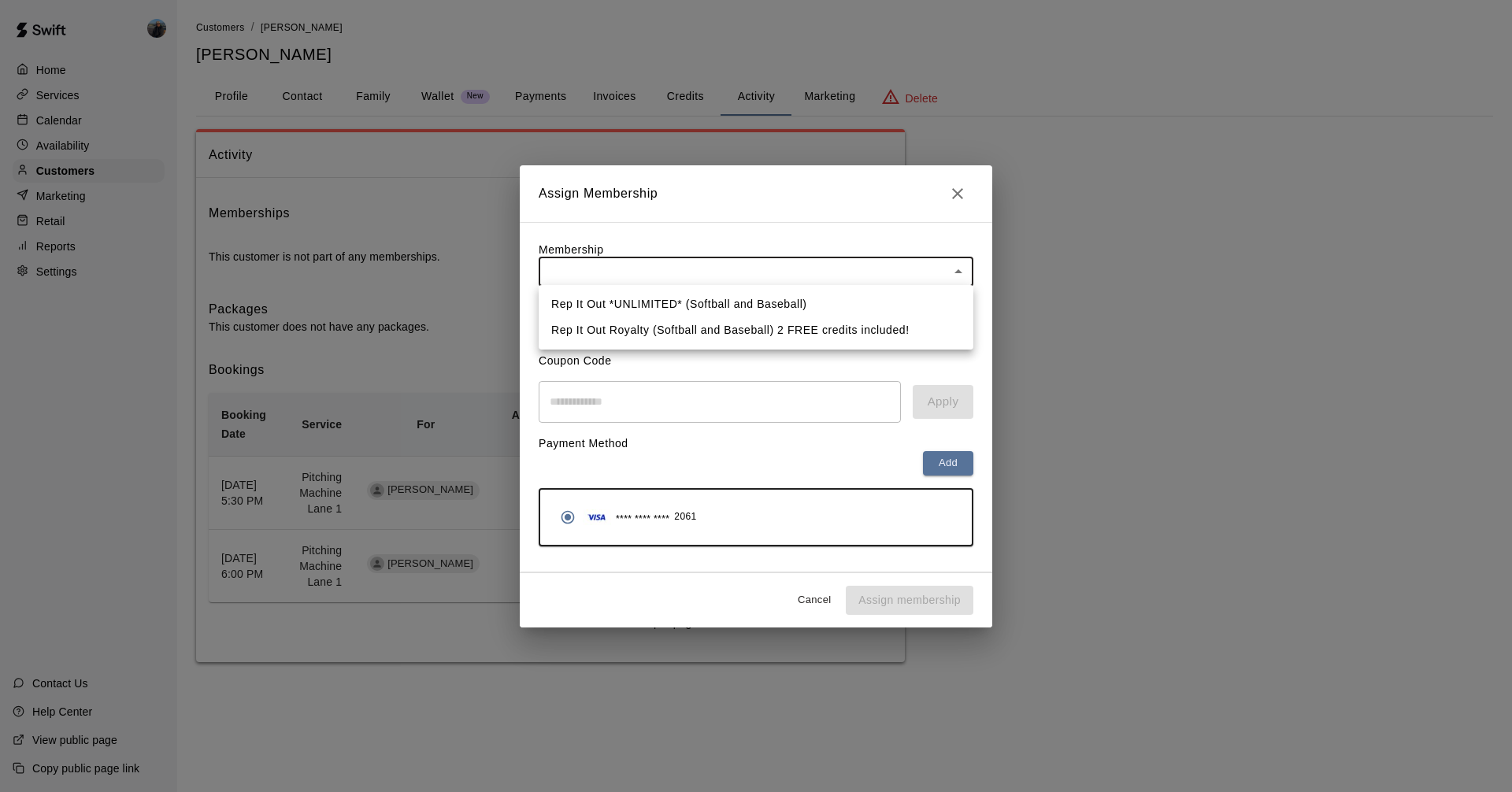
click at [770, 272] on body "Home Services Calendar Availability Customers Marketing Retail Reports Settings…" at bounding box center [756, 346] width 1512 height 694
click at [687, 328] on li "Rep It Out Royalty (Softball and Baseball) 2 FREE credits included!" at bounding box center [756, 330] width 435 height 26
type input "**********"
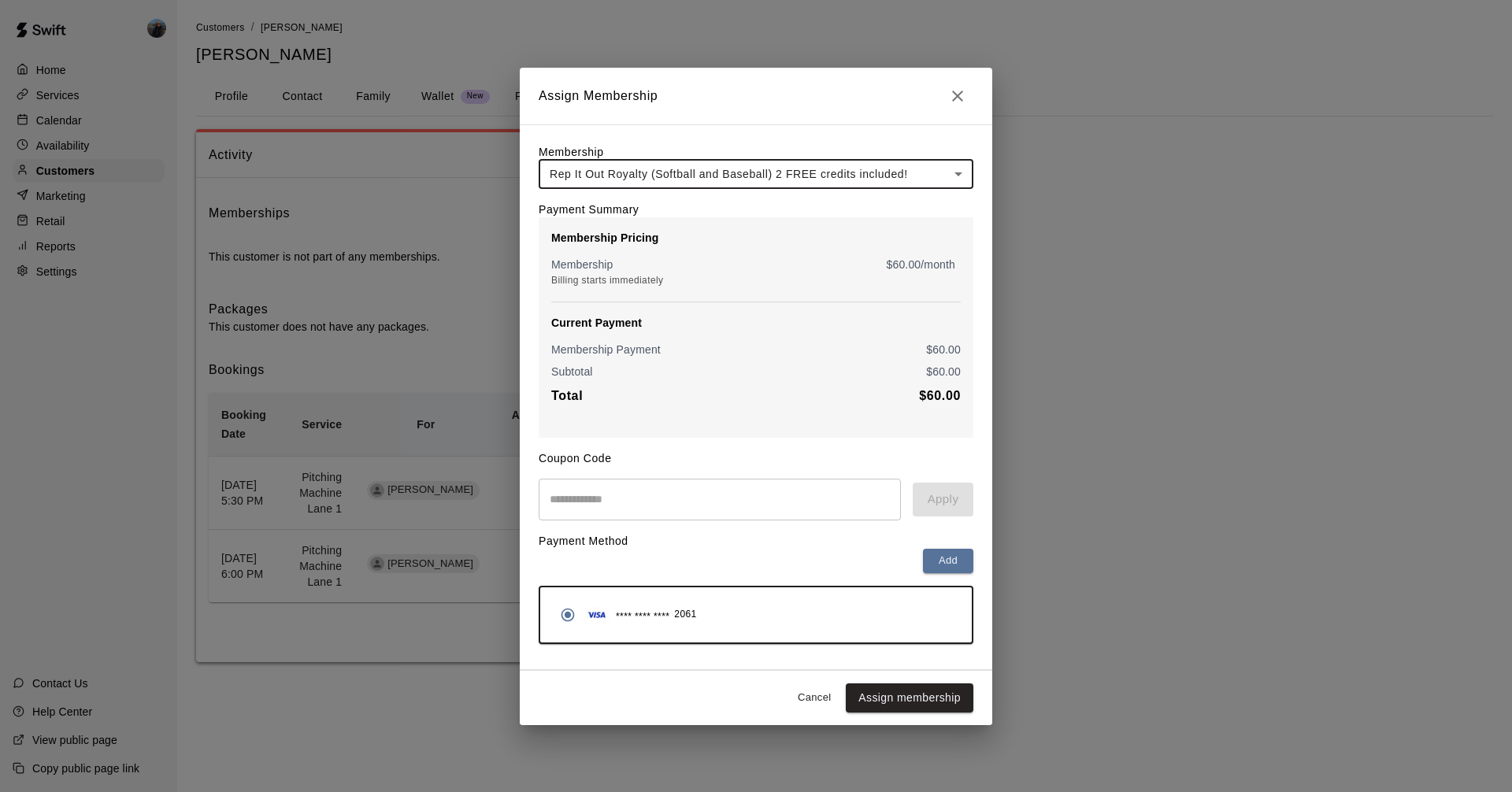
click at [704, 513] on input "text" at bounding box center [720, 499] width 363 height 42
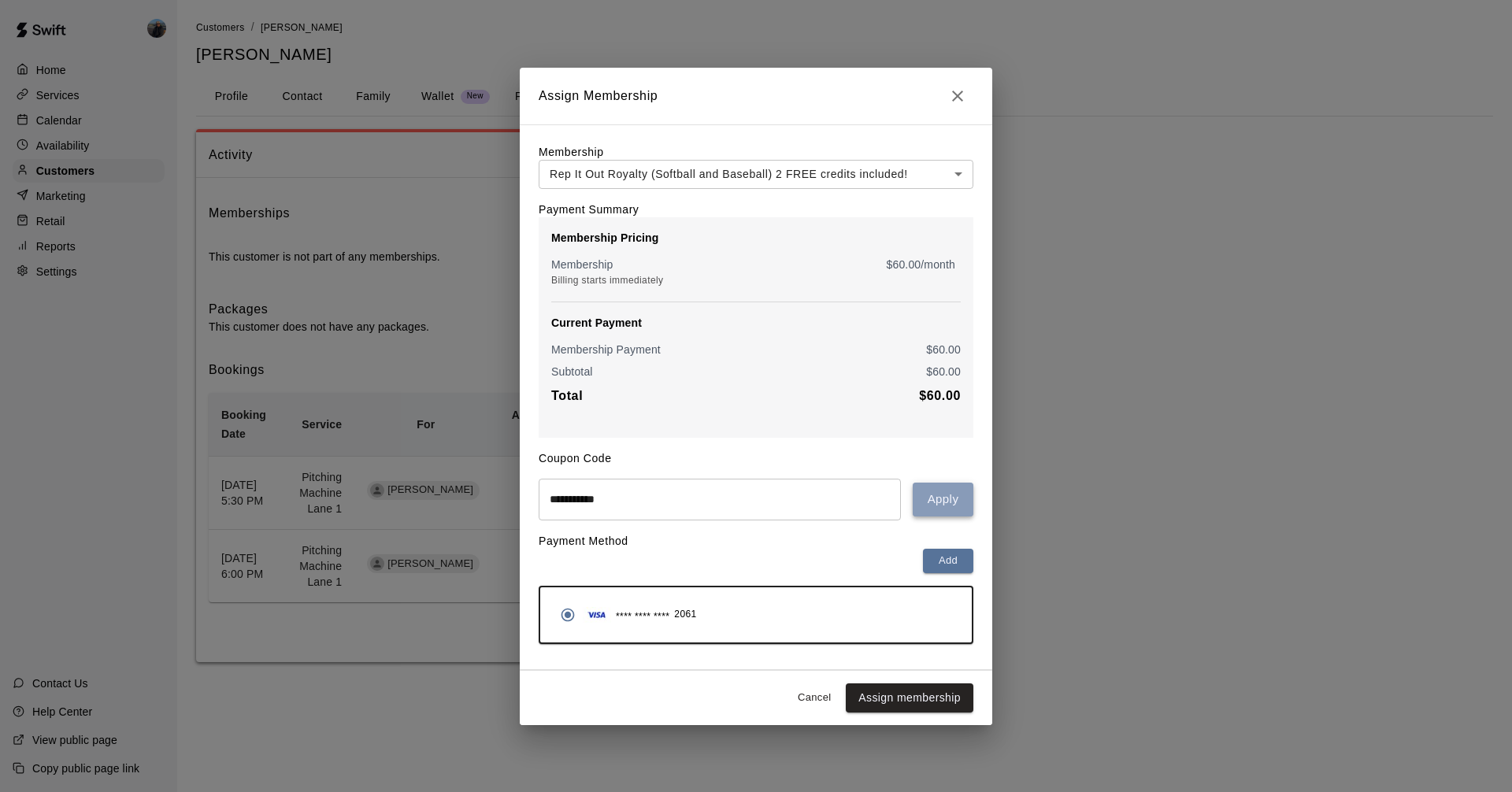
click at [935, 497] on button "Apply" at bounding box center [943, 498] width 61 height 33
click at [645, 506] on input "**********" at bounding box center [720, 499] width 363 height 42
type input "*********"
click at [932, 499] on button "Apply" at bounding box center [943, 498] width 61 height 33
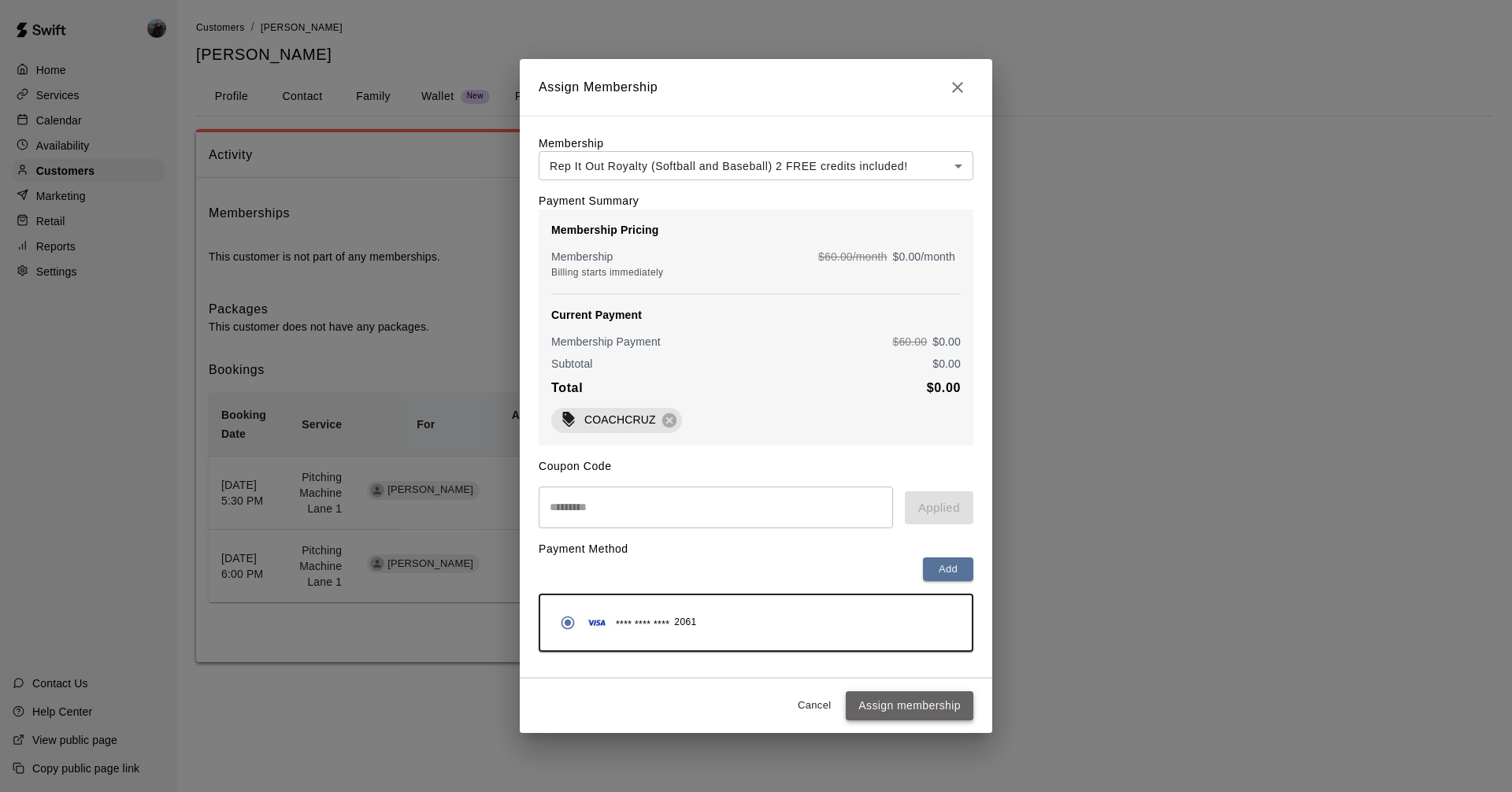
click at [926, 704] on button "Assign membership" at bounding box center [909, 706] width 127 height 29
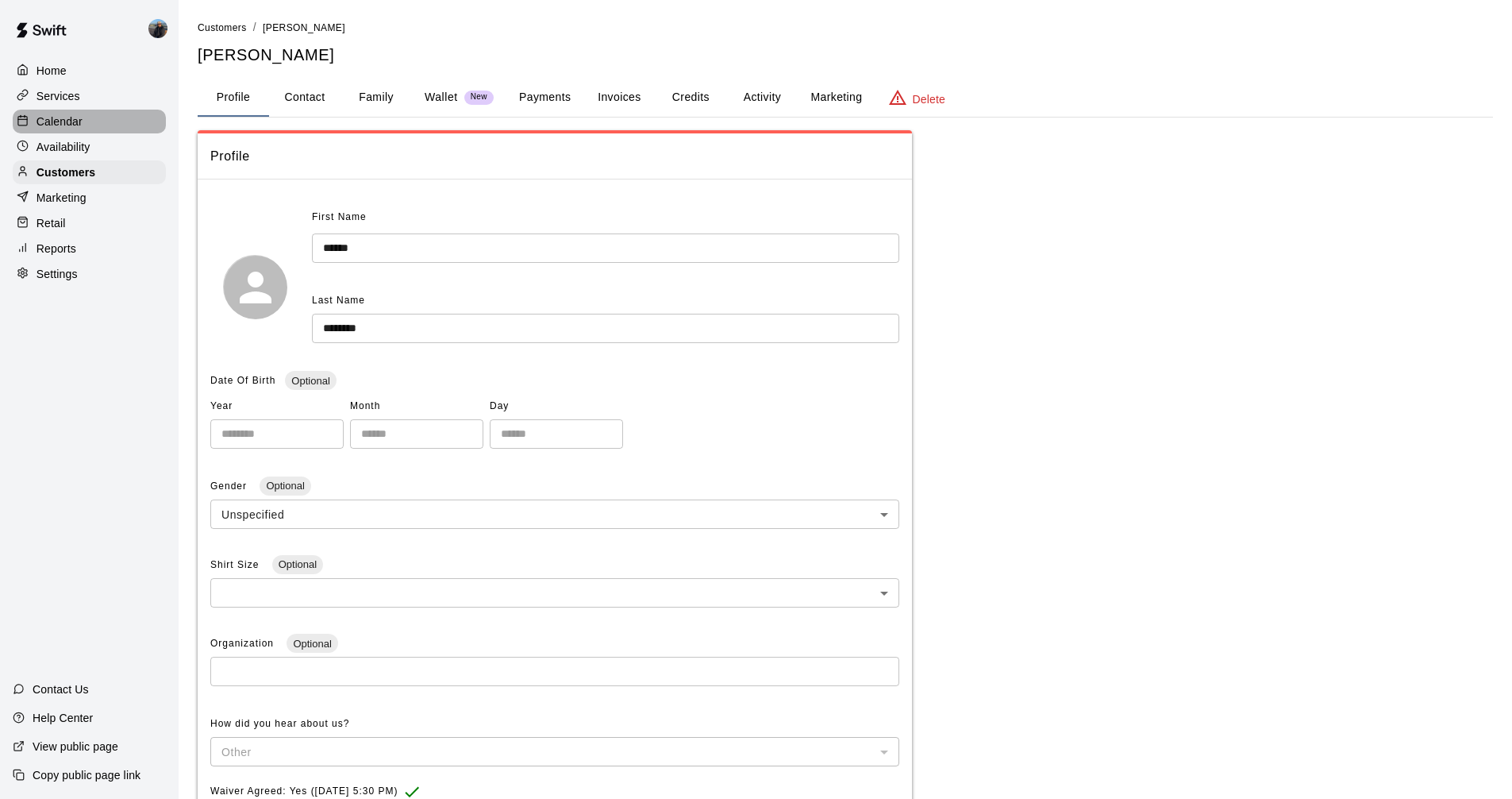
click at [54, 119] on p "Calendar" at bounding box center [59, 122] width 46 height 16
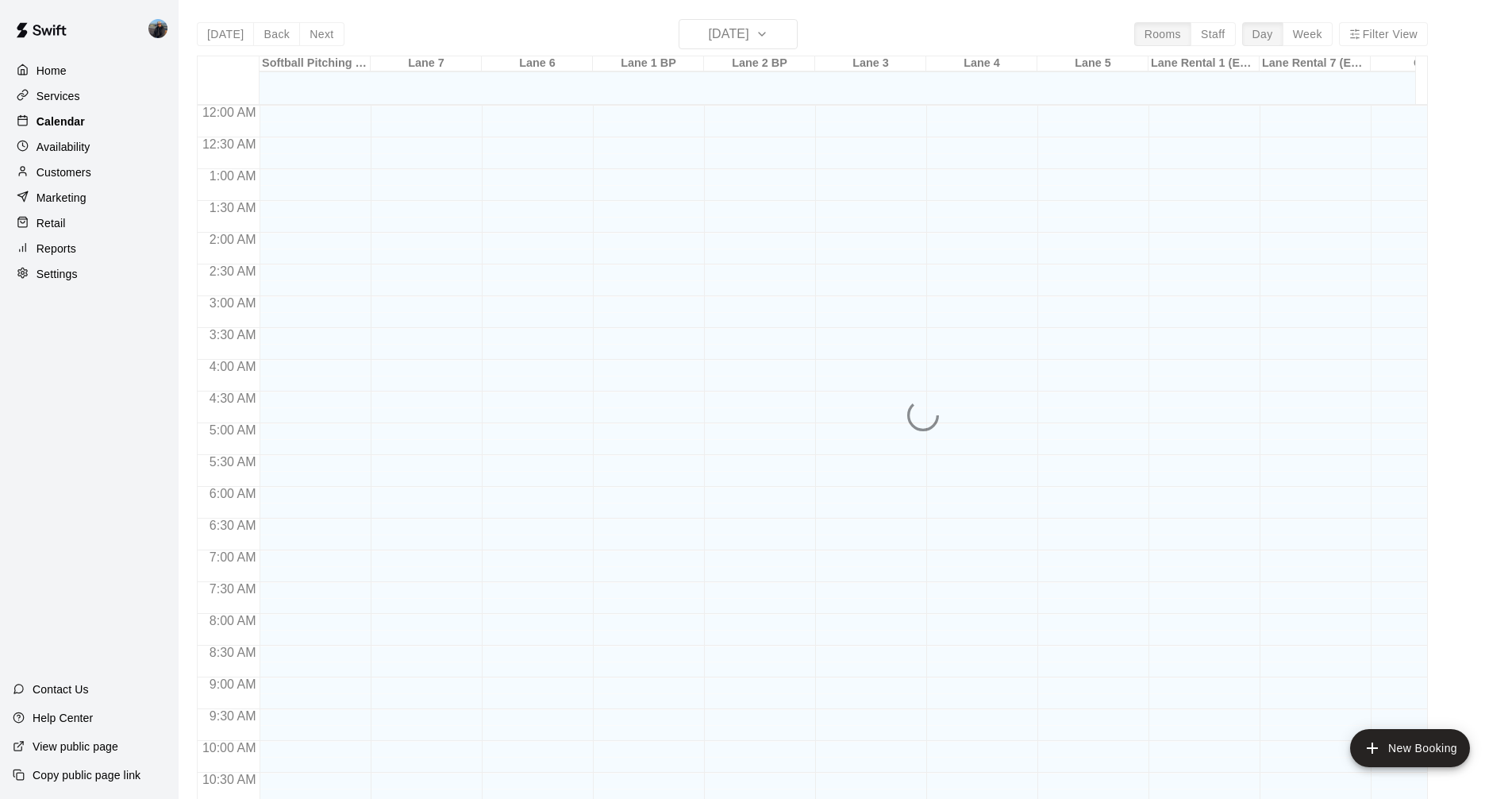
scroll to position [709, 0]
